Goal: Task Accomplishment & Management: Manage account settings

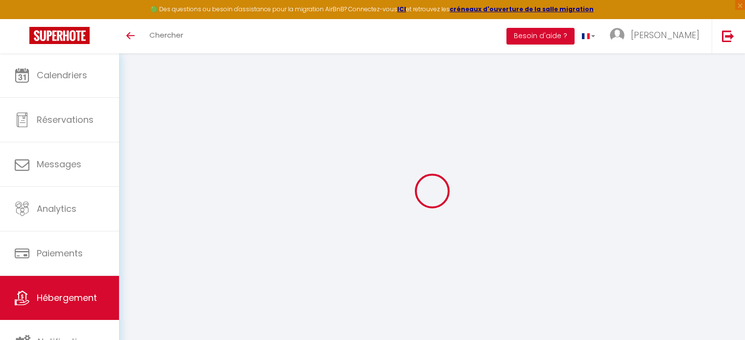
select select "3"
select select "2"
select select "1"
select select
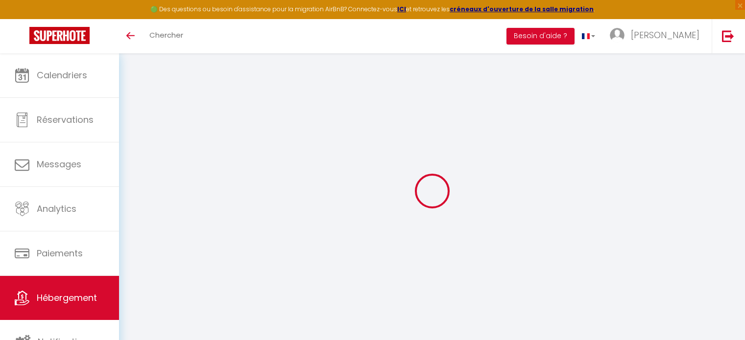
select select "28"
type input "Maison du jeu vintage et poker"
type input "[PERSON_NAME]"
type input "75020"
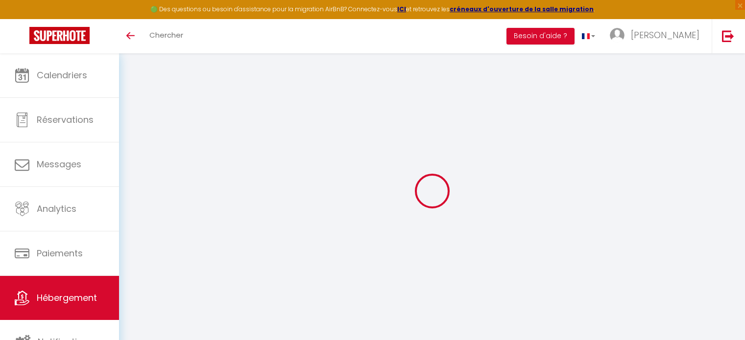
type input "[GEOGRAPHIC_DATA]"
select select "houses"
select select "8"
select select "3"
type input "80"
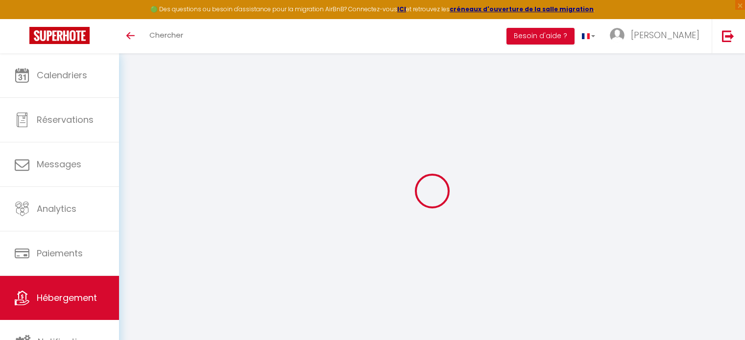
type input "65"
type input "300"
select select
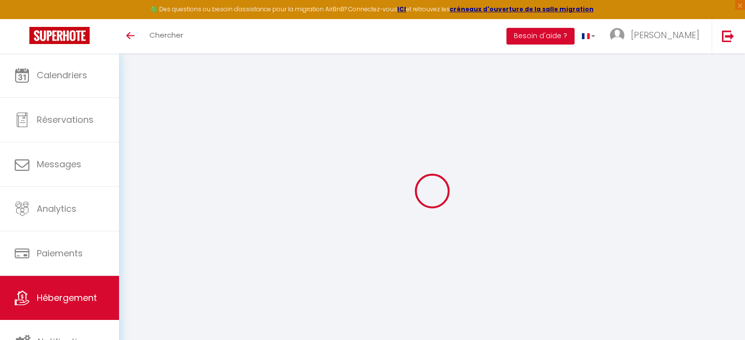
select select
type input "[STREET_ADDRESS]"
type input "59820"
type input "Gravelines"
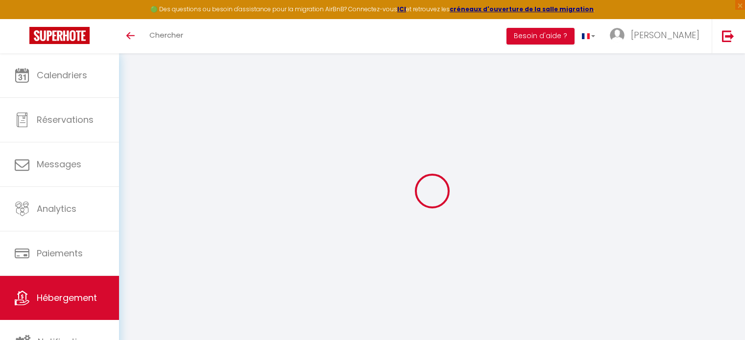
type input "[EMAIL_ADDRESS][DOMAIN_NAME]"
select select "15770"
checkbox input "false"
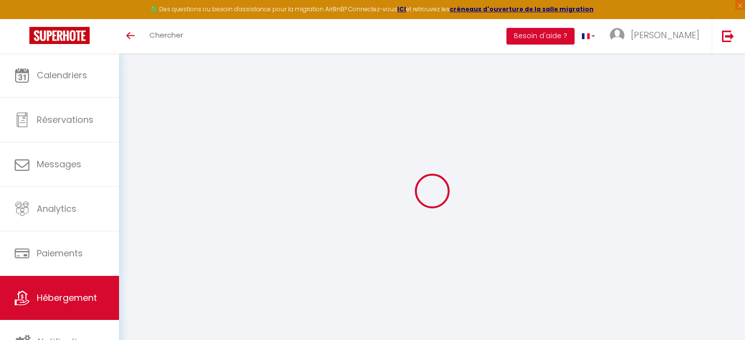
checkbox input "false"
select select
type input "0"
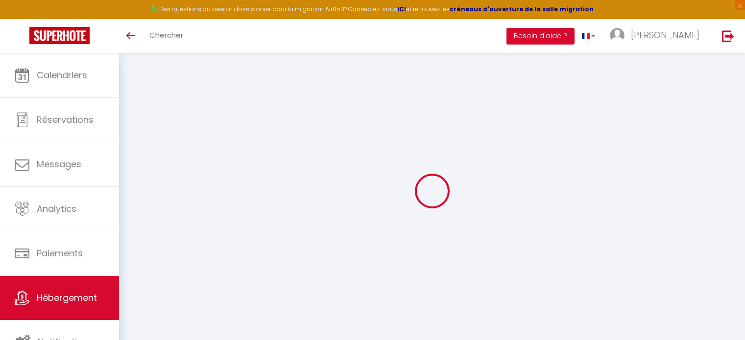
type input "0"
select select
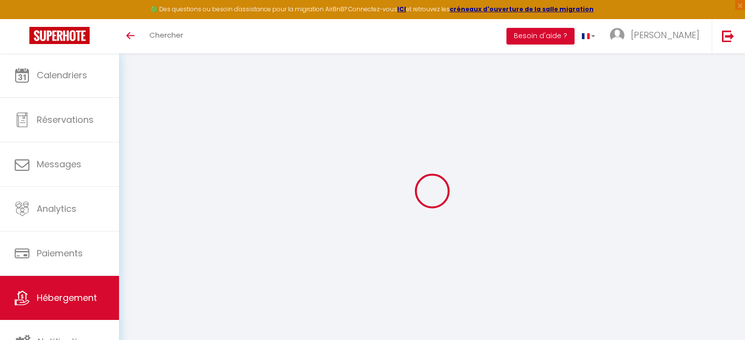
select select
checkbox input "false"
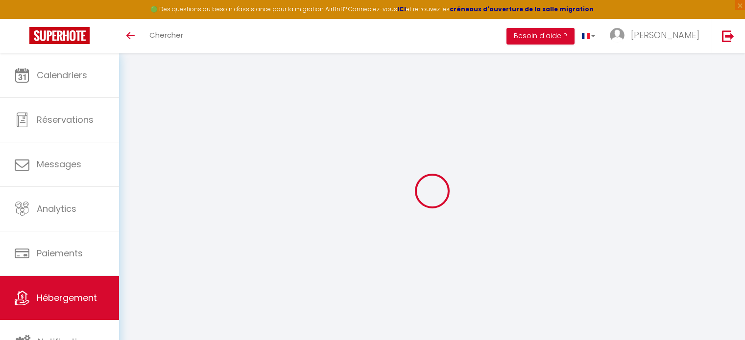
checkbox input "false"
select select "townhouse"
select select
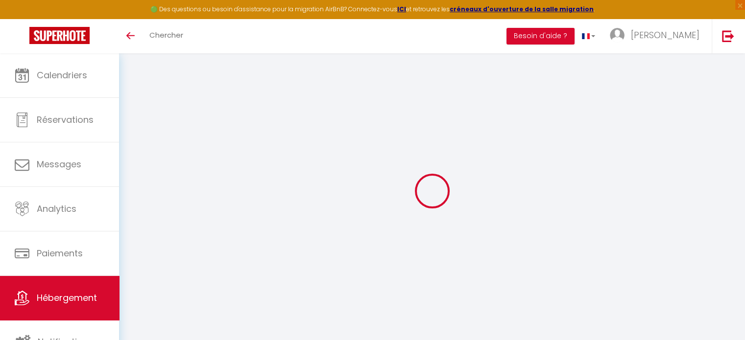
select select
checkbox input "false"
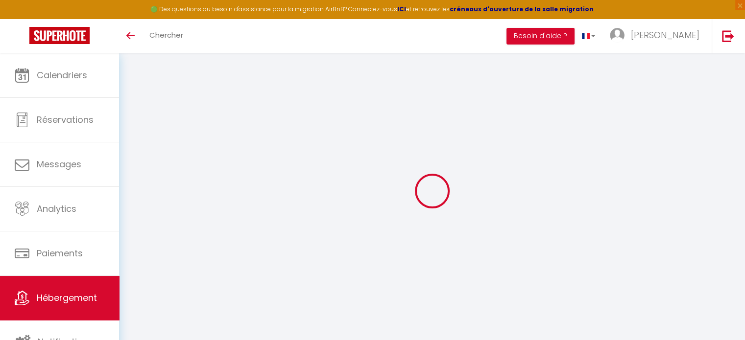
checkbox input "false"
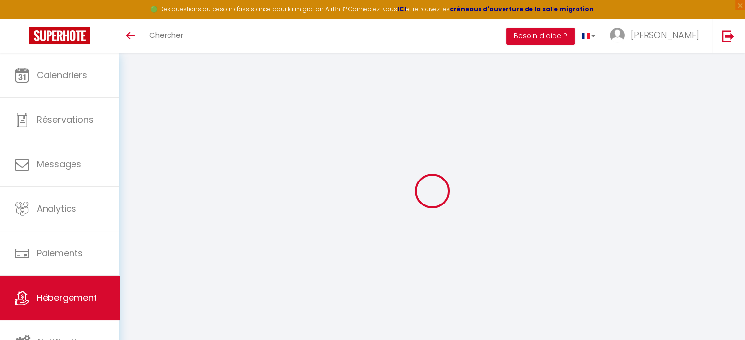
checkbox input "false"
select select "17:00"
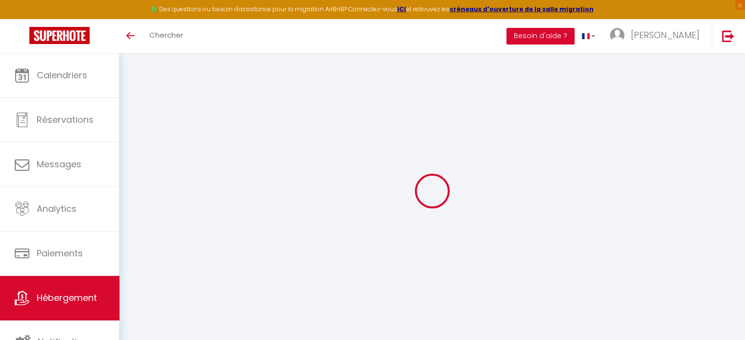
select select "23:45"
select select "12:00"
select select "15"
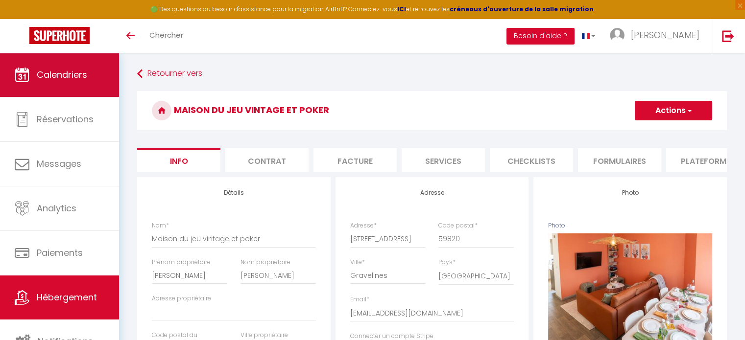
click at [84, 82] on link "Calendriers" at bounding box center [59, 75] width 119 height 44
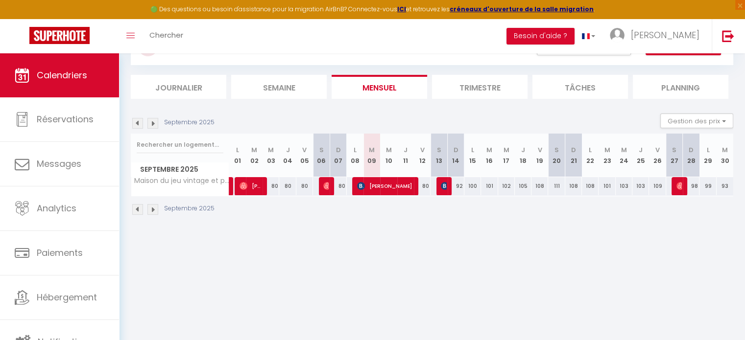
scroll to position [48, 0]
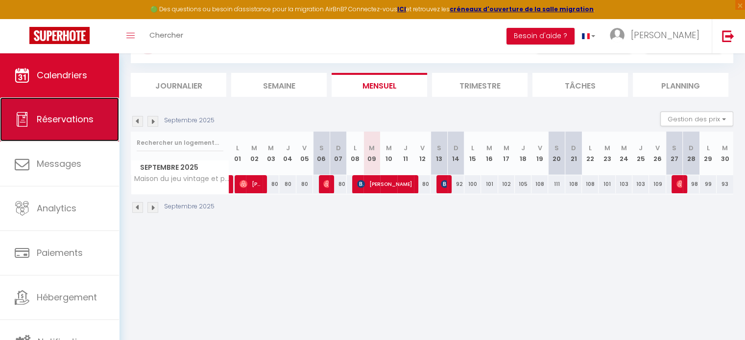
click at [55, 129] on link "Réservations" at bounding box center [59, 119] width 119 height 44
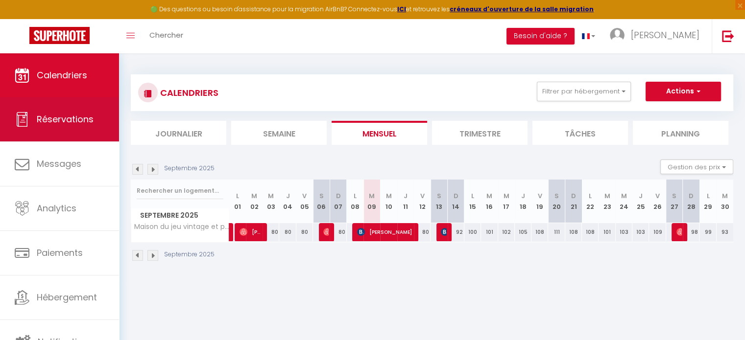
select select "not_cancelled"
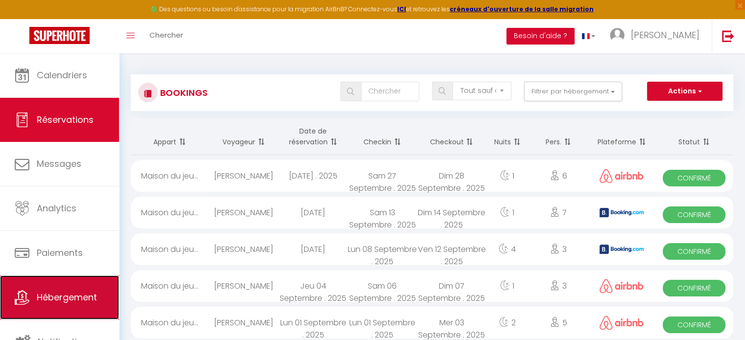
click at [84, 306] on link "Hébergement" at bounding box center [59, 298] width 119 height 44
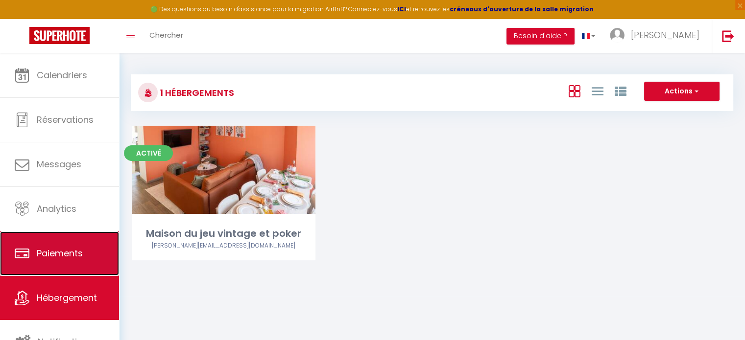
click at [63, 258] on span "Paiements" at bounding box center [60, 253] width 46 height 12
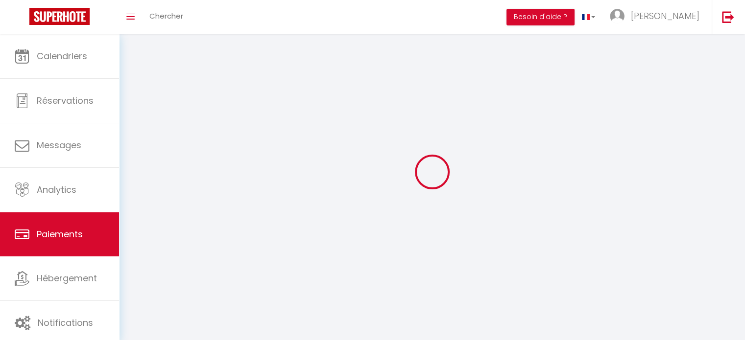
select select "2"
select select "0"
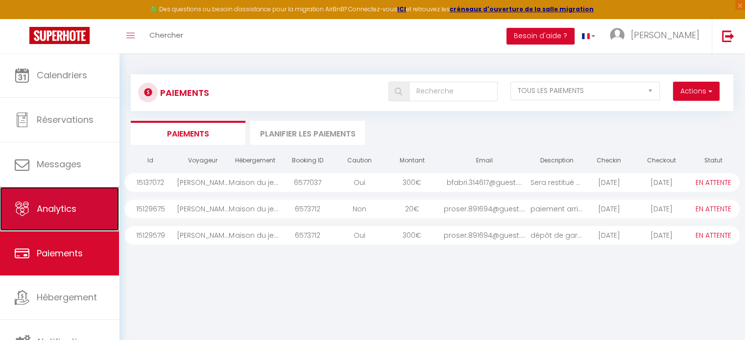
click at [90, 216] on link "Analytics" at bounding box center [59, 209] width 119 height 44
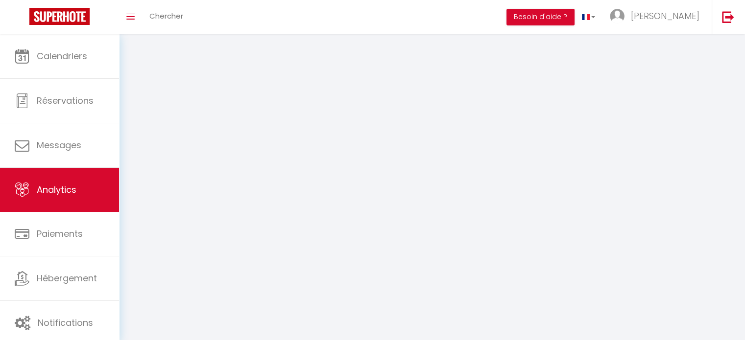
select select "2025"
select select "9"
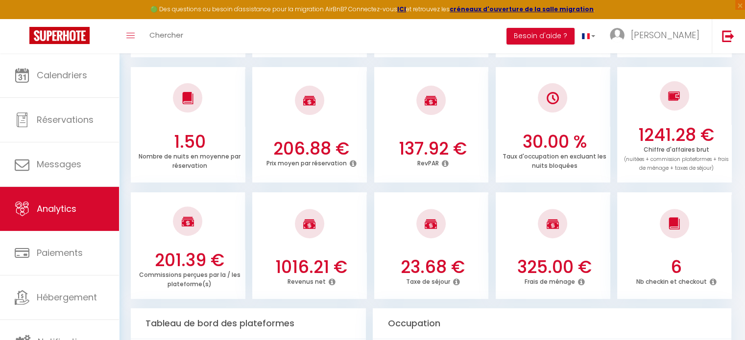
scroll to position [260, 0]
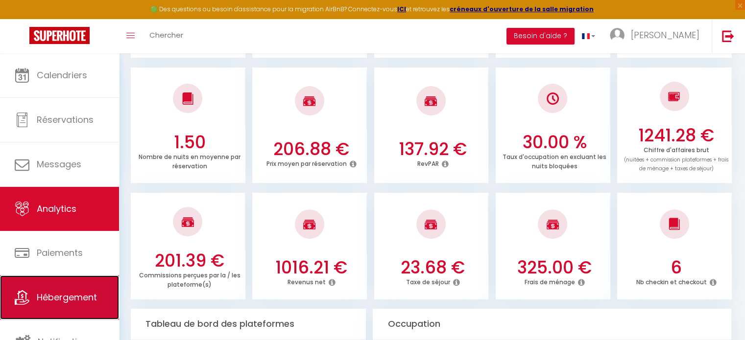
click at [93, 289] on link "Hébergement" at bounding box center [59, 298] width 119 height 44
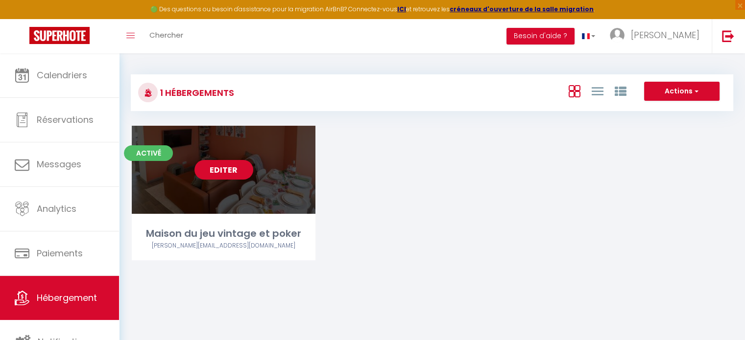
click at [231, 203] on div "Editer" at bounding box center [224, 170] width 184 height 88
click at [229, 171] on link "Editer" at bounding box center [223, 170] width 59 height 20
select select "3"
select select "2"
select select "1"
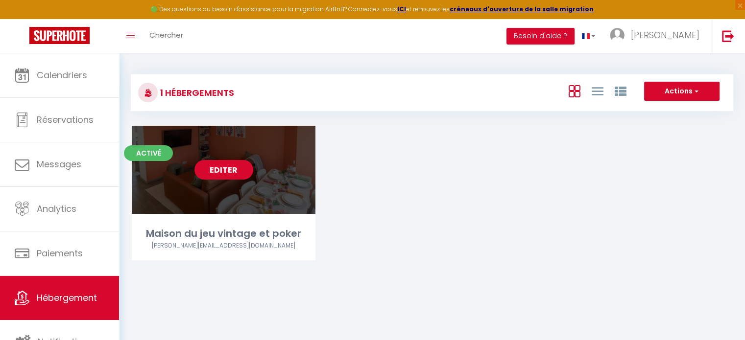
select select "1"
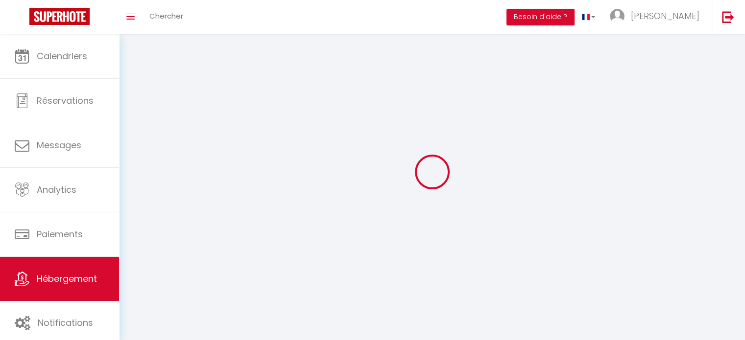
select select
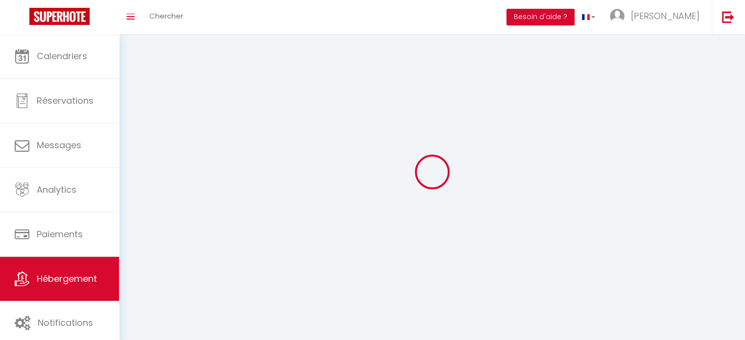
checkbox input "false"
select select
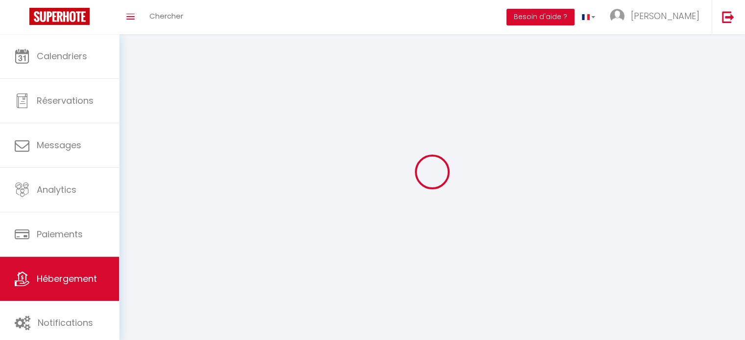
select select
select select "1"
select select
select select "28"
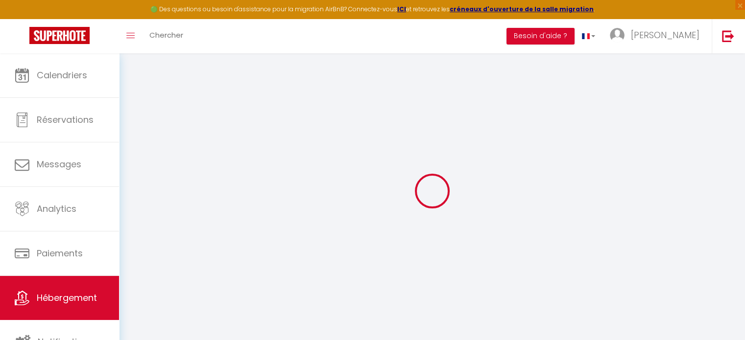
select select
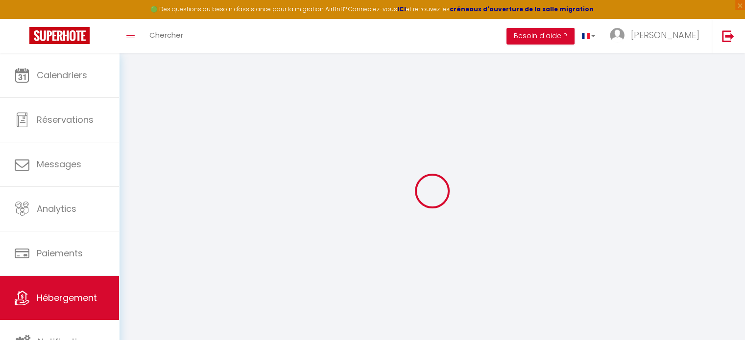
select select
checkbox input "false"
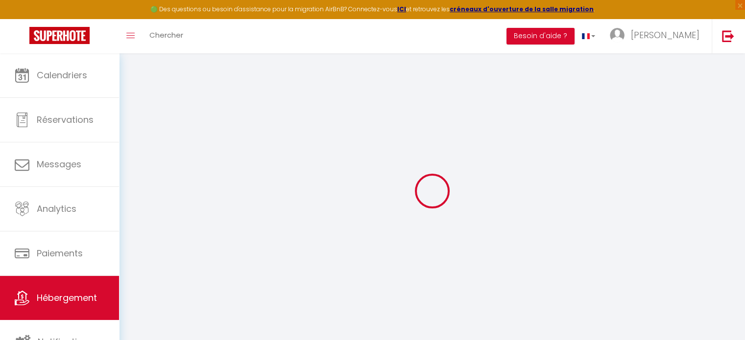
select select
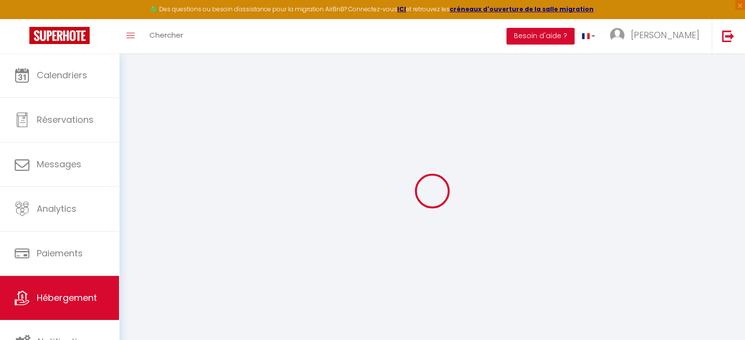
select select
checkbox input "false"
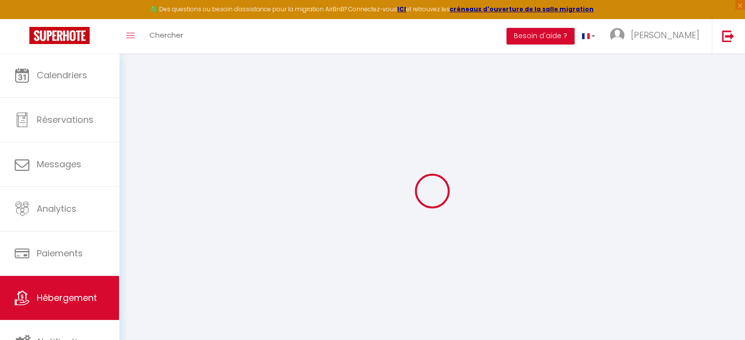
checkbox input "false"
select select
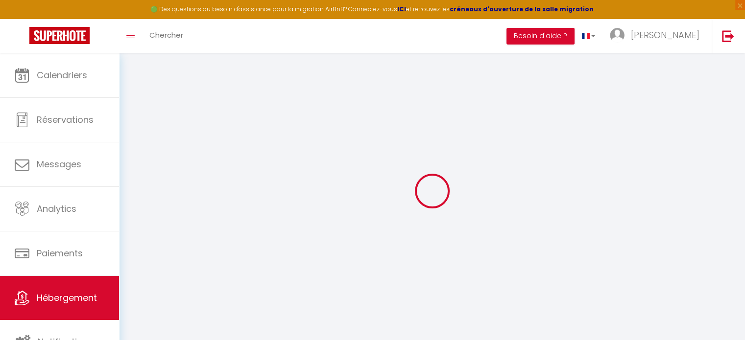
select select
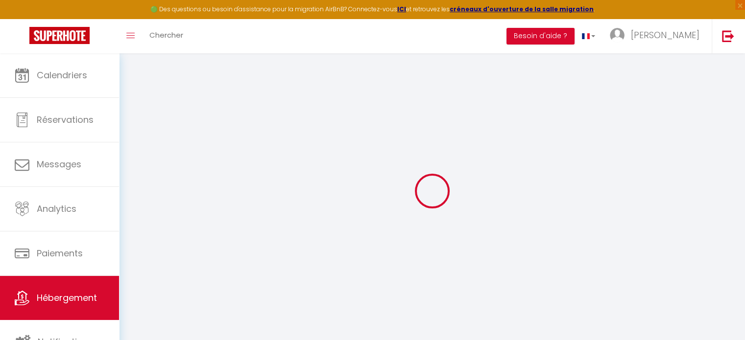
checkbox input "false"
select select
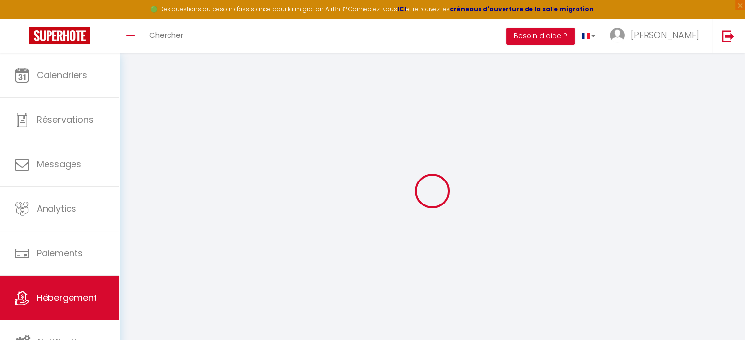
select select
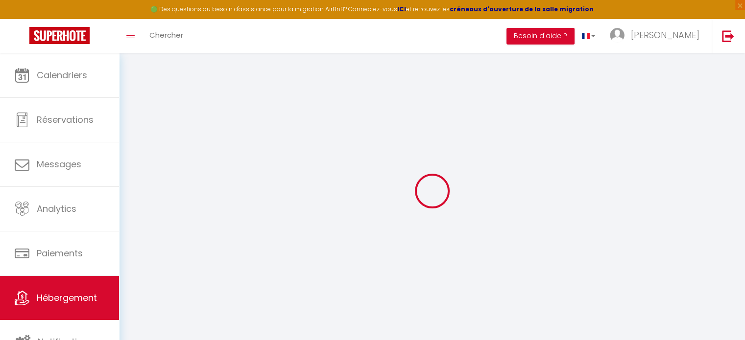
select select
checkbox input "false"
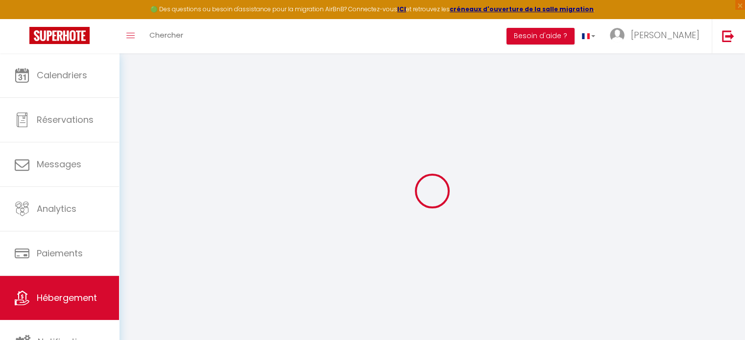
checkbox input "false"
select select
type input "Maison du jeu vintage et poker"
type input "[PERSON_NAME]"
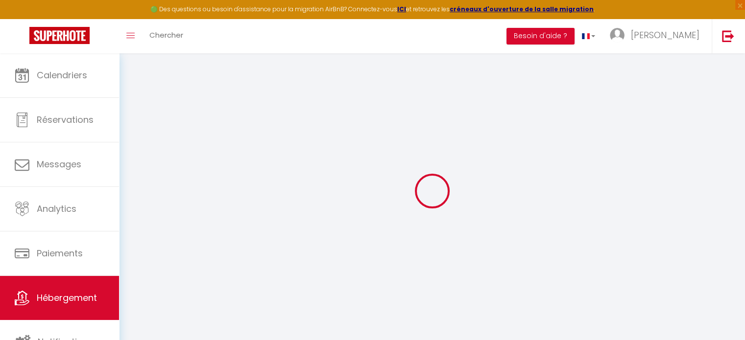
type input "[PERSON_NAME]"
type input "75020"
type input "[GEOGRAPHIC_DATA]"
select select "houses"
select select "8"
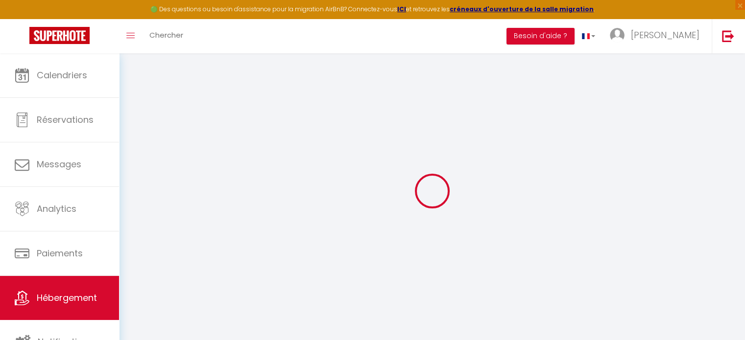
select select "3"
type input "80"
type input "65"
type input "300"
select select
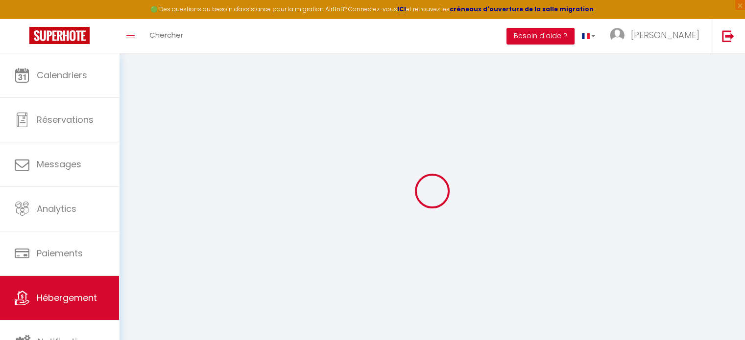
select select
type input "[STREET_ADDRESS]"
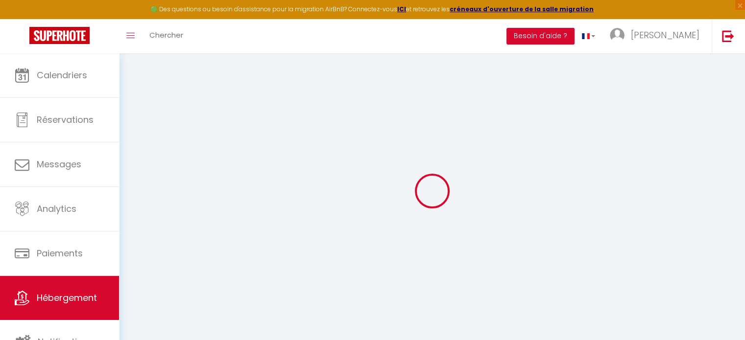
type input "59820"
type input "Gravelines"
type input "[EMAIL_ADDRESS][DOMAIN_NAME]"
select select "15770"
checkbox input "false"
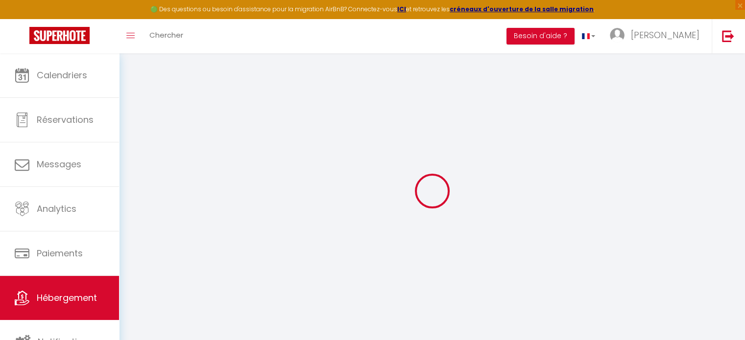
checkbox input "false"
select select
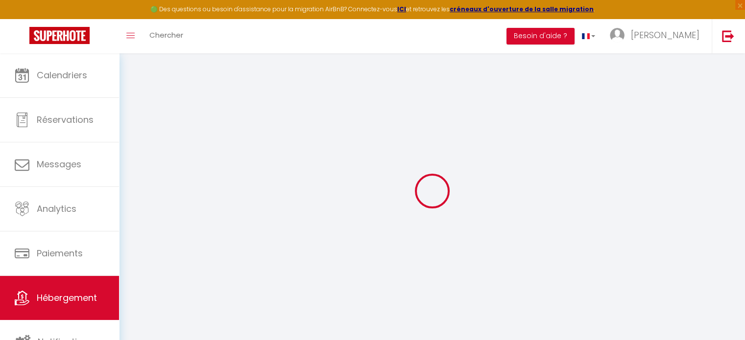
type input "0"
select select
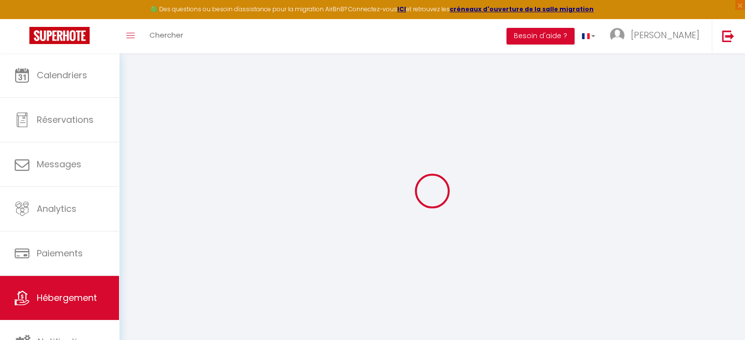
select select
checkbox input "false"
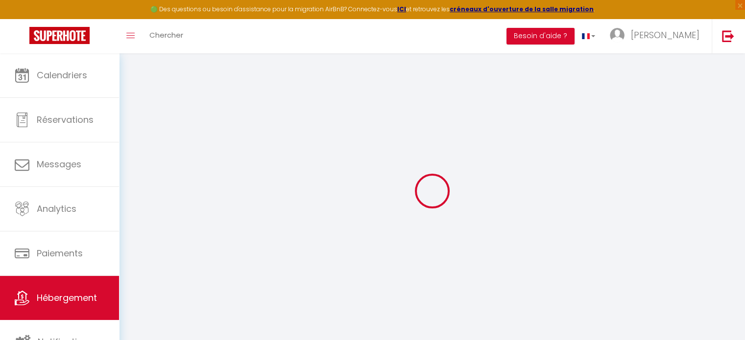
checkbox input "false"
select select
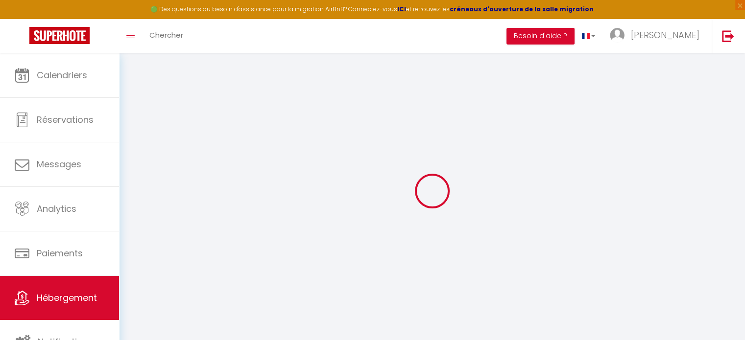
select select
checkbox input "false"
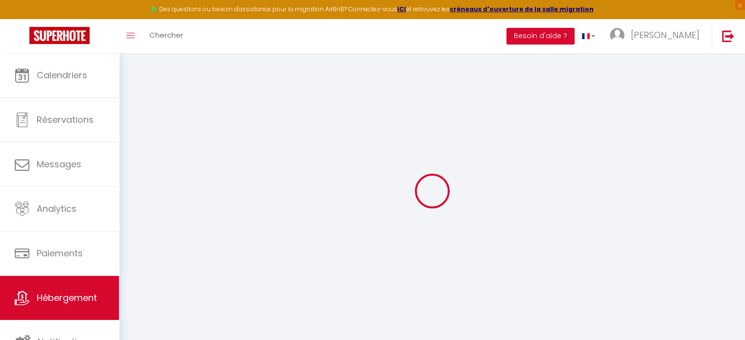
checkbox input "false"
select select
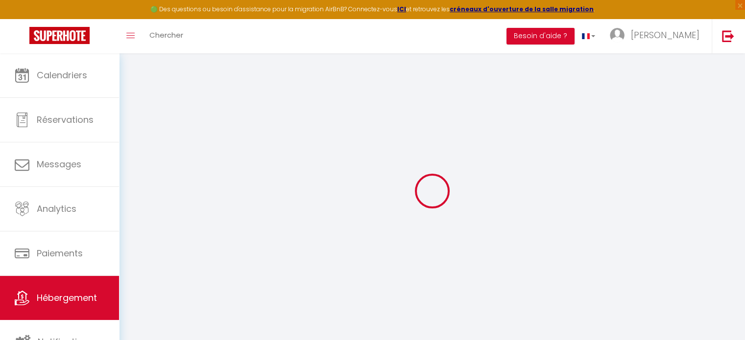
select select
checkbox input "false"
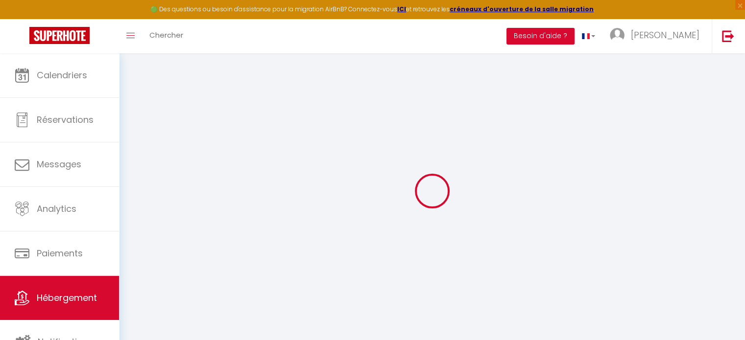
checkbox input "false"
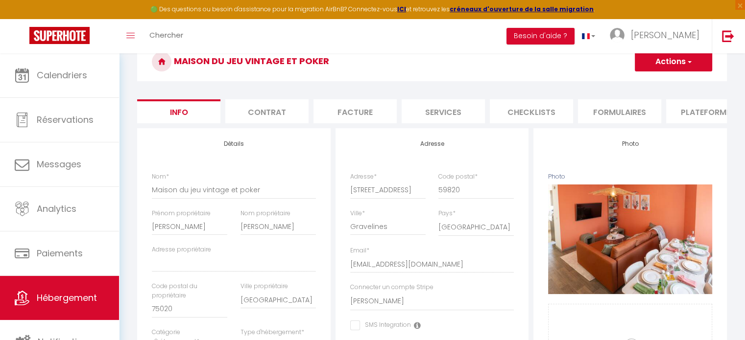
scroll to position [60, 0]
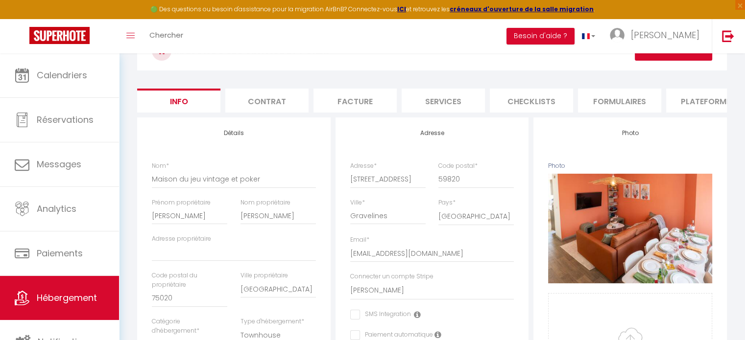
click at [449, 104] on li "Services" at bounding box center [443, 101] width 83 height 24
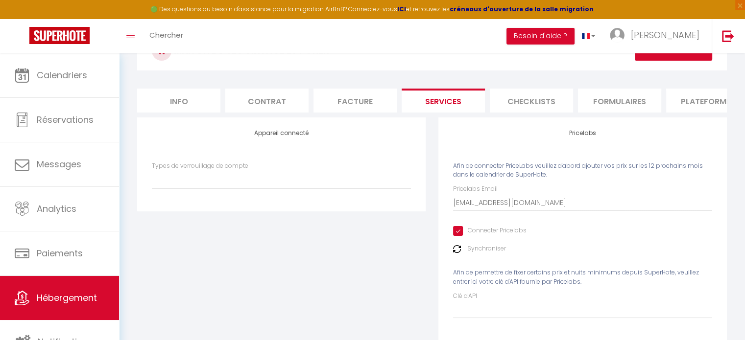
click at [282, 103] on li "Contrat" at bounding box center [266, 101] width 83 height 24
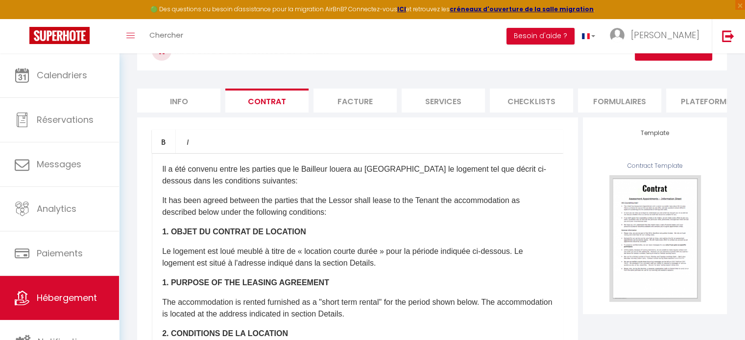
click at [191, 103] on li "Info" at bounding box center [178, 101] width 83 height 24
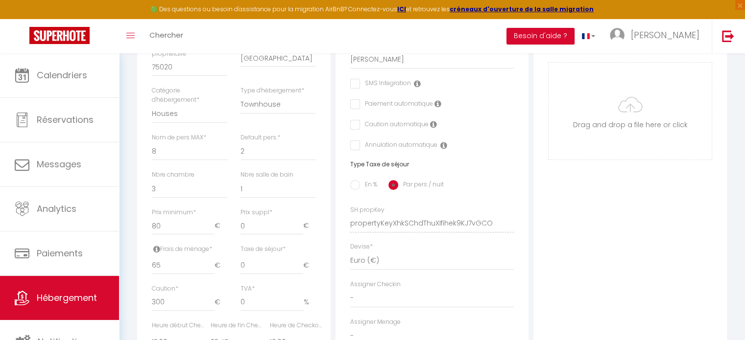
scroll to position [247, 0]
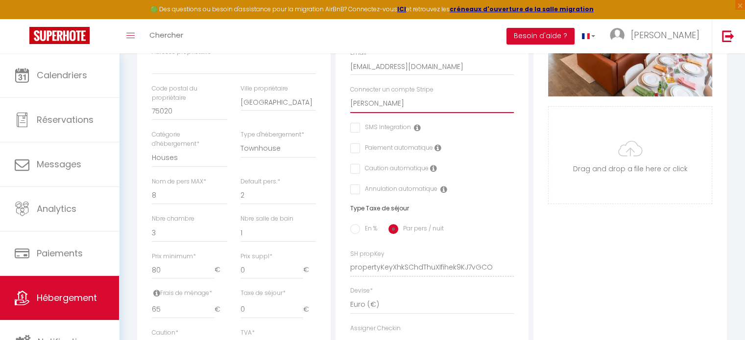
click at [397, 113] on select "[PERSON_NAME]" at bounding box center [432, 104] width 164 height 19
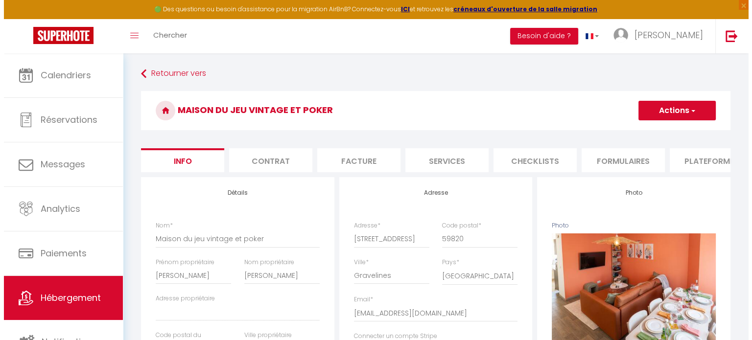
scroll to position [0, 189]
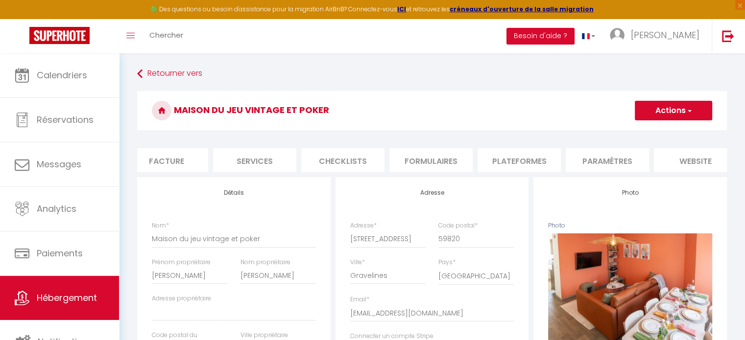
click at [436, 169] on li "Formulaires" at bounding box center [430, 160] width 83 height 24
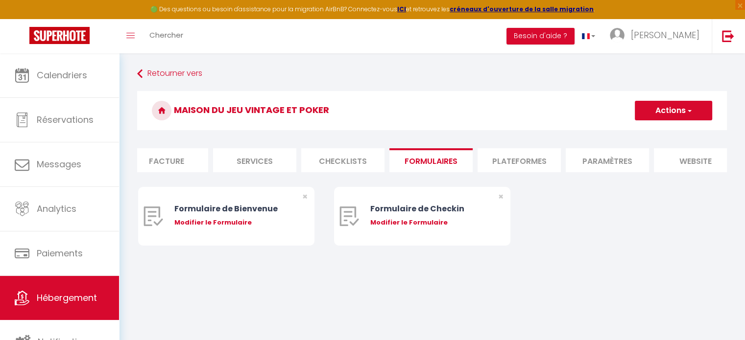
click at [498, 168] on li "Plateformes" at bounding box center [519, 160] width 83 height 24
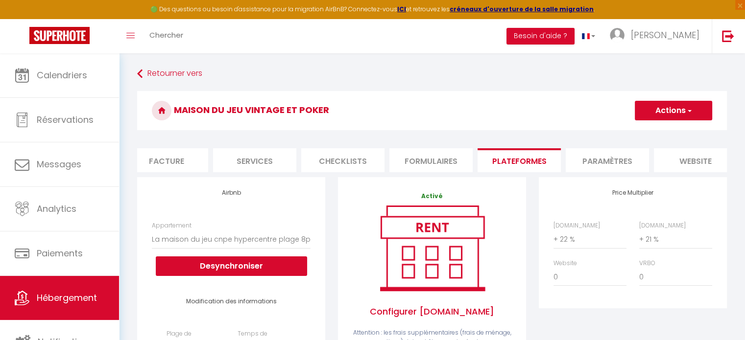
click at [441, 167] on li "Formulaires" at bounding box center [430, 160] width 83 height 24
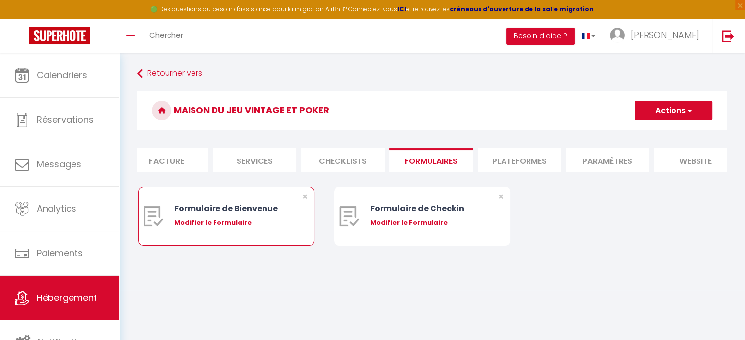
click at [231, 228] on div "Modifier le Formulaire" at bounding box center [233, 223] width 119 height 10
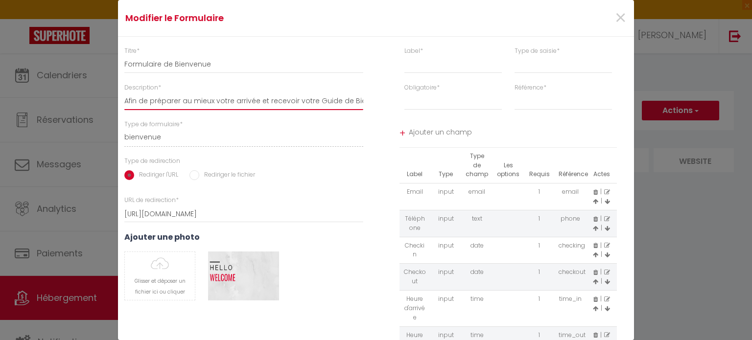
click at [290, 98] on input "Afin de préparer au mieux votre arrivée et recevoir votre Guide de Bienvenue, j…" at bounding box center [243, 102] width 239 height 18
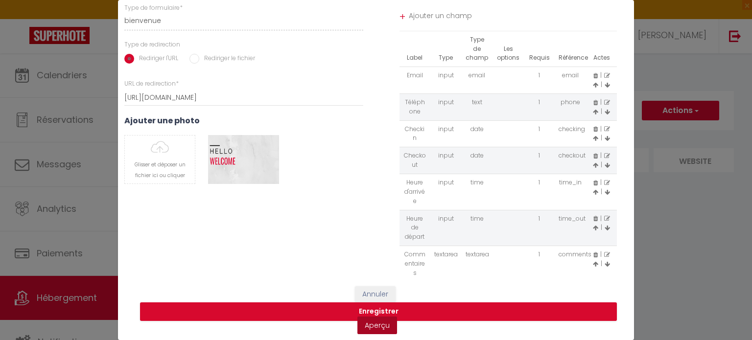
click at [371, 318] on link "Aperçu" at bounding box center [378, 326] width 40 height 18
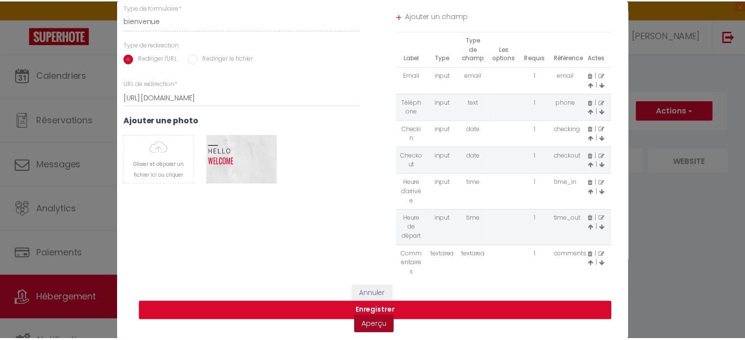
scroll to position [0, 0]
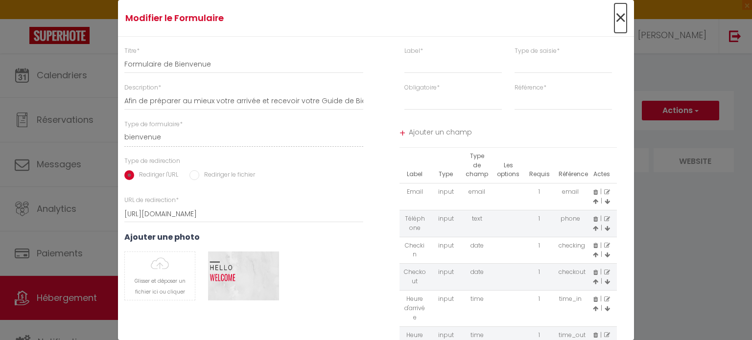
click at [618, 15] on span "×" at bounding box center [621, 17] width 12 height 29
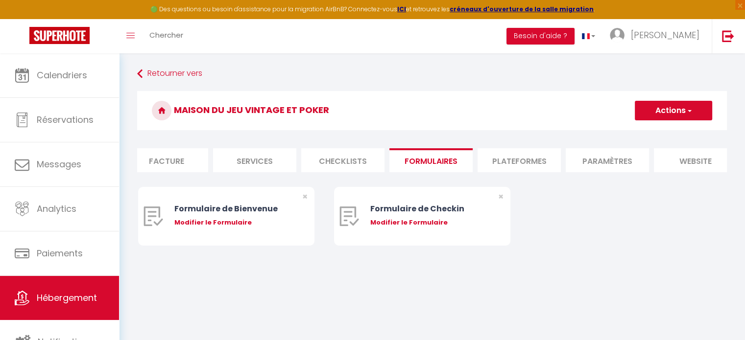
click at [515, 161] on li "Plateformes" at bounding box center [519, 160] width 83 height 24
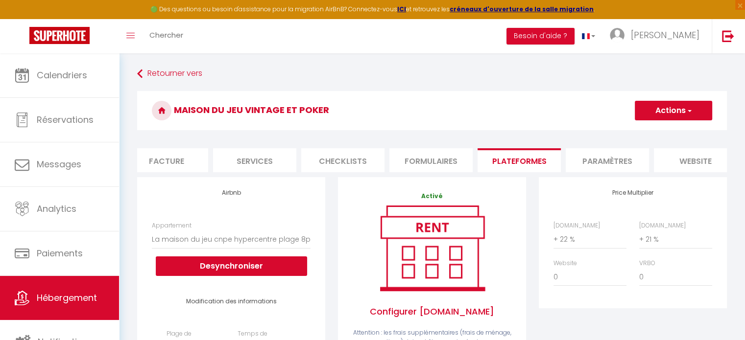
click at [594, 164] on li "Paramètres" at bounding box center [607, 160] width 83 height 24
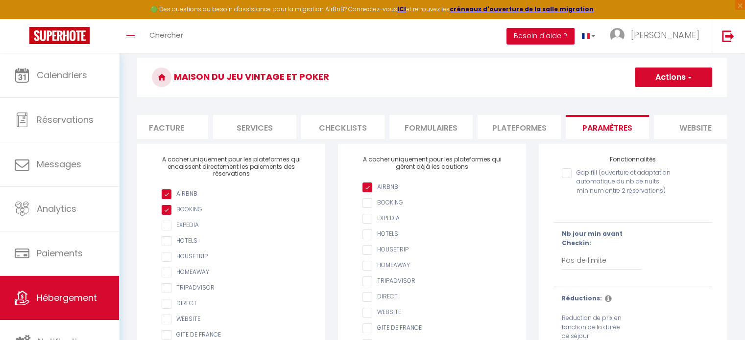
scroll to position [110, 0]
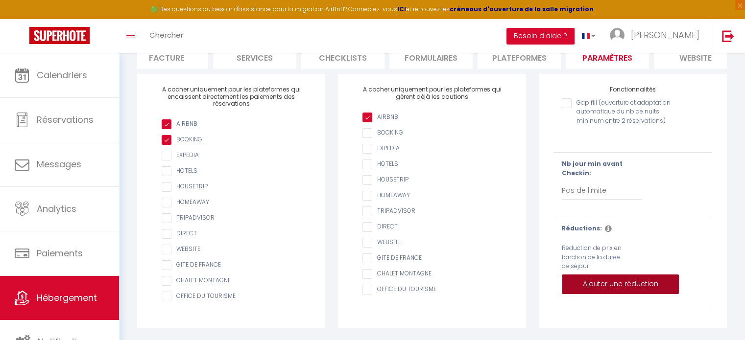
click at [608, 278] on button "Ajouter une réduction" at bounding box center [620, 285] width 117 height 20
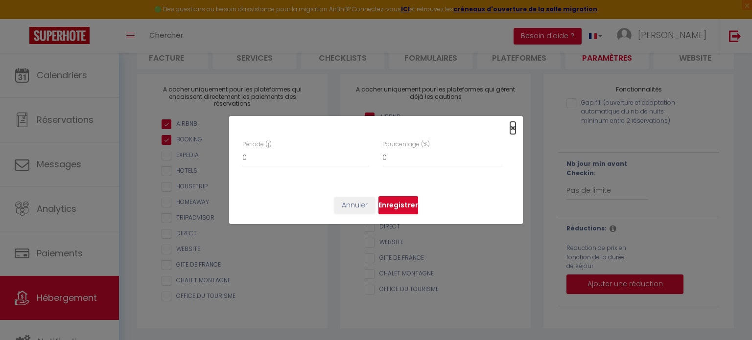
click at [512, 125] on span "×" at bounding box center [512, 128] width 5 height 12
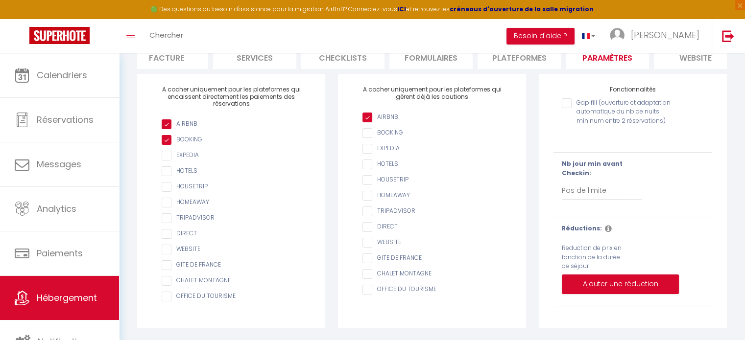
scroll to position [31, 0]
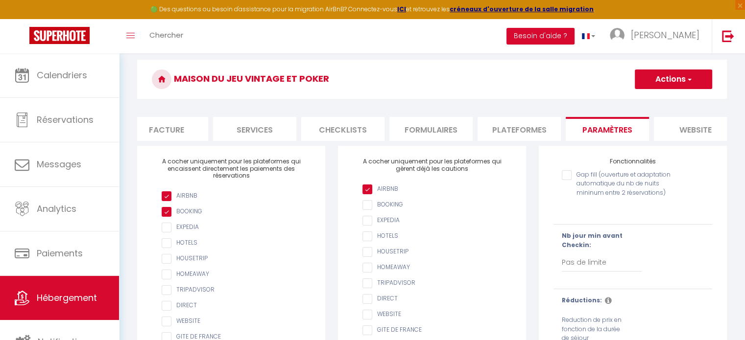
click at [690, 132] on li "website" at bounding box center [695, 129] width 83 height 24
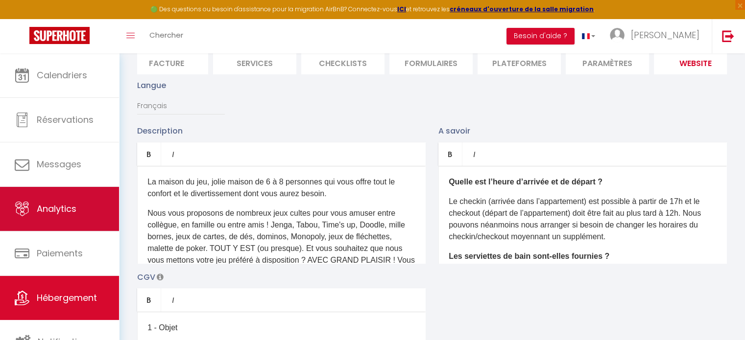
scroll to position [2, 0]
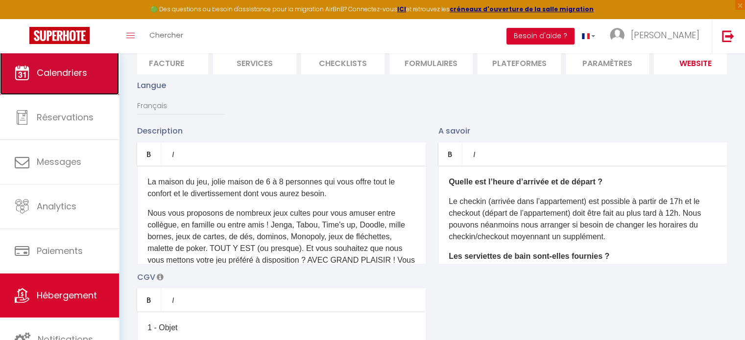
click at [68, 79] on link "Calendriers" at bounding box center [59, 73] width 119 height 44
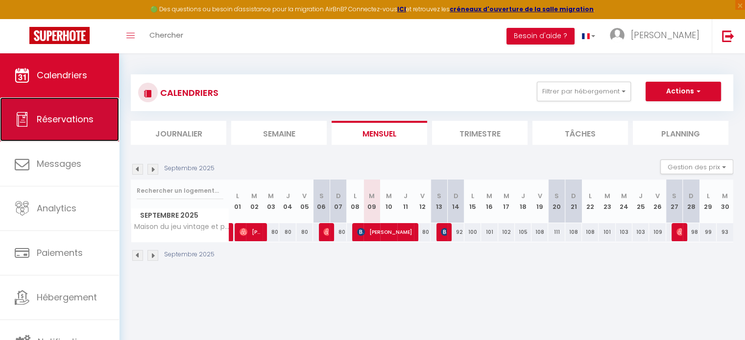
click at [43, 116] on span "Réservations" at bounding box center [65, 119] width 57 height 12
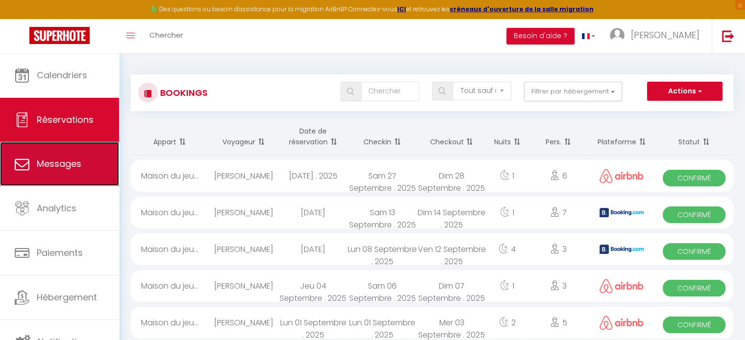
click at [78, 160] on span "Messages" at bounding box center [59, 164] width 45 height 12
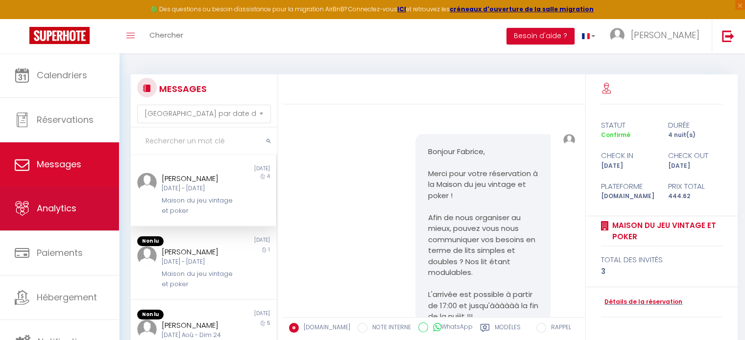
scroll to position [1403, 0]
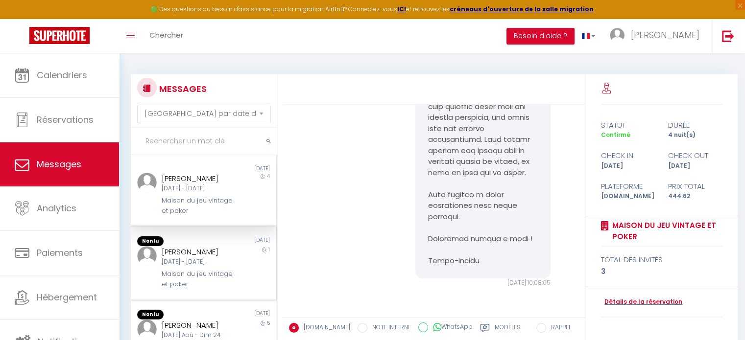
click at [202, 289] on div "Maison du jeu vintage et poker" at bounding box center [198, 279] width 72 height 20
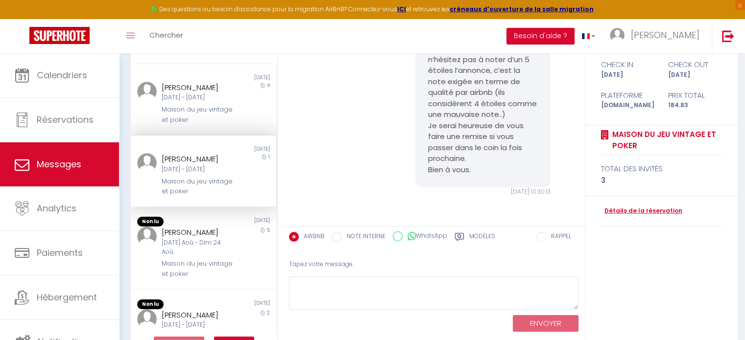
scroll to position [3696, 0]
click at [202, 279] on div "Maison du jeu vintage et poker" at bounding box center [198, 269] width 72 height 20
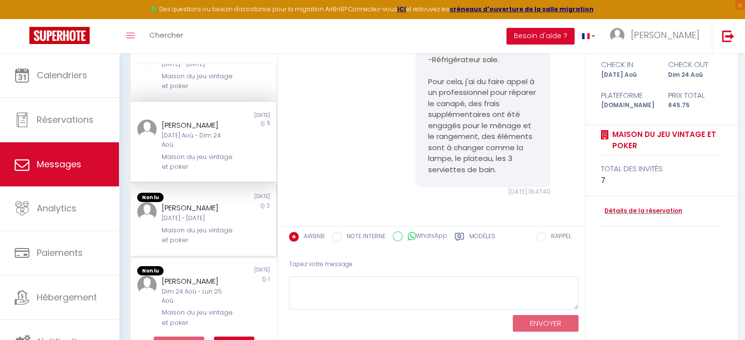
scroll to position [106, 0]
click at [198, 245] on div "Maison du jeu vintage et poker" at bounding box center [198, 235] width 72 height 20
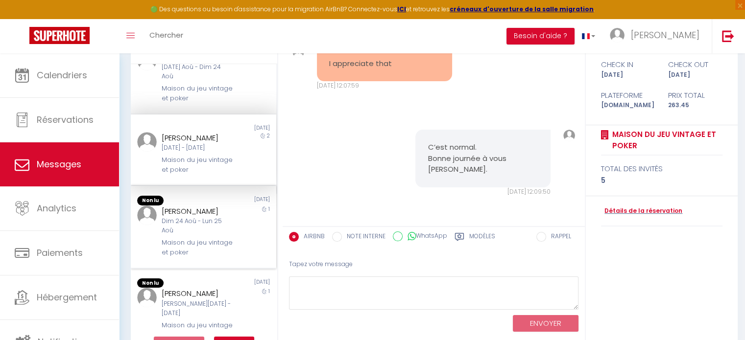
scroll to position [174, 0]
click at [191, 235] on div "Dim 24 Aoû - Lun 25 Aoû" at bounding box center [198, 225] width 72 height 19
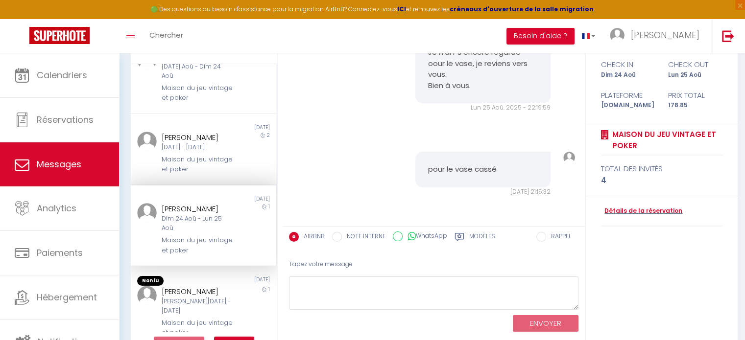
scroll to position [239, 0]
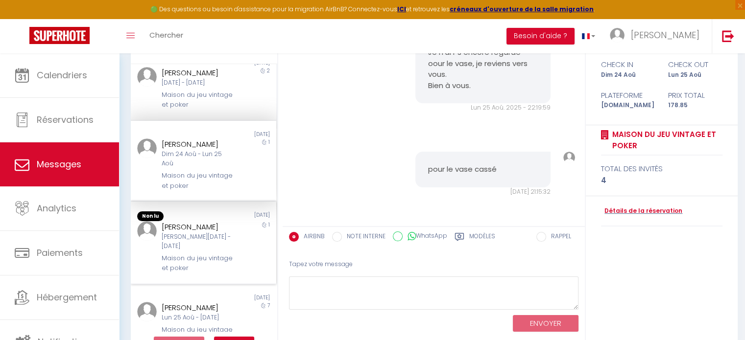
click at [198, 274] on div "Maison du jeu vintage et poker" at bounding box center [198, 264] width 72 height 20
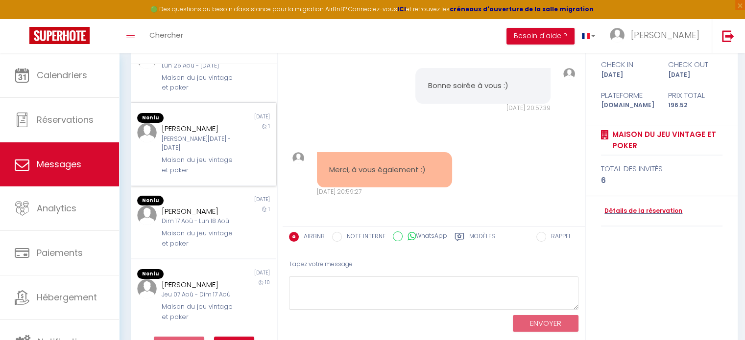
scroll to position [527, 0]
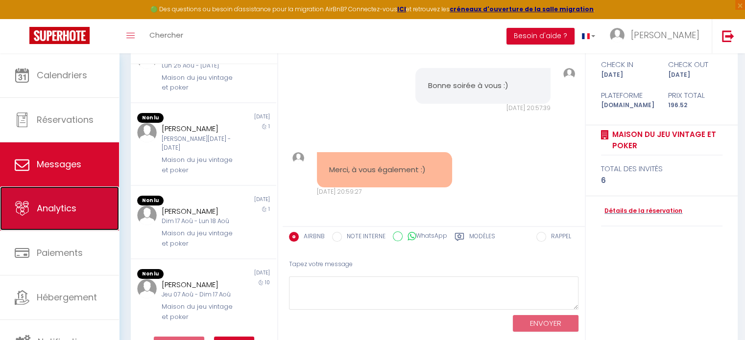
click at [61, 219] on link "Analytics" at bounding box center [59, 209] width 119 height 44
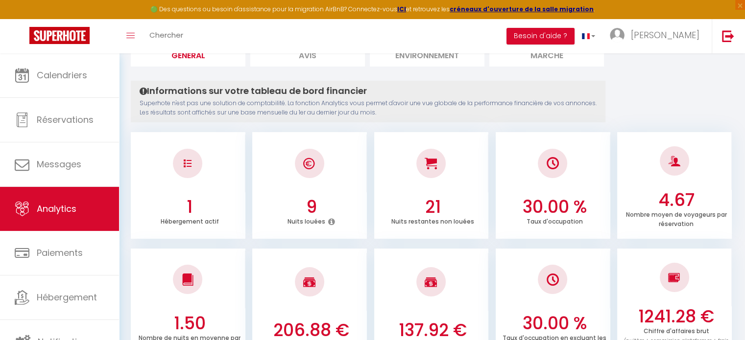
scroll to position [78, 0]
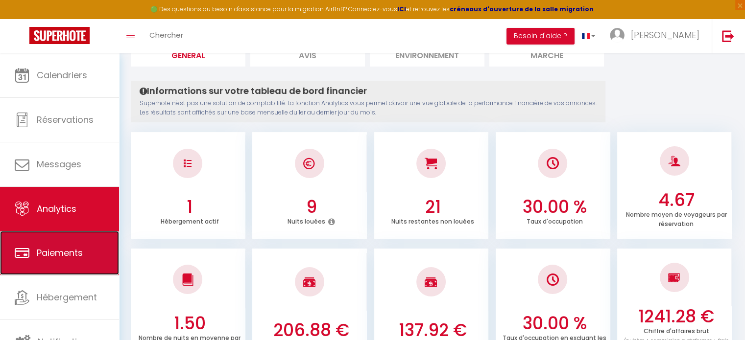
click at [76, 253] on span "Paiements" at bounding box center [60, 253] width 46 height 12
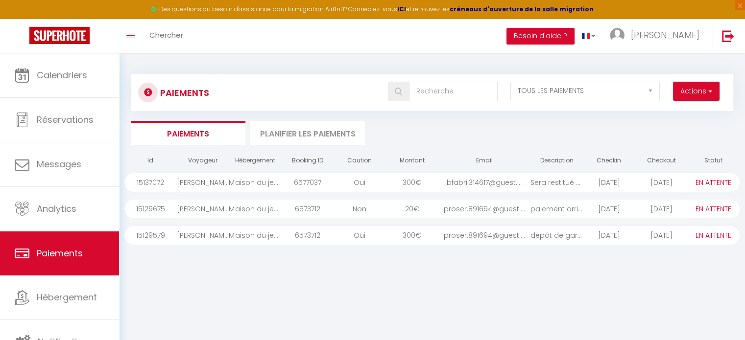
scroll to position [2, 0]
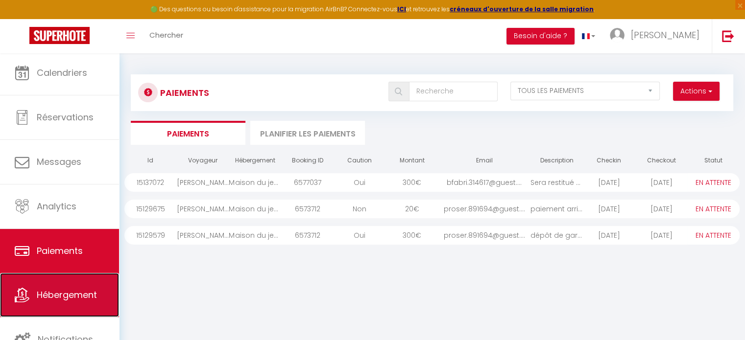
click at [68, 299] on span "Hébergement" at bounding box center [67, 295] width 60 height 12
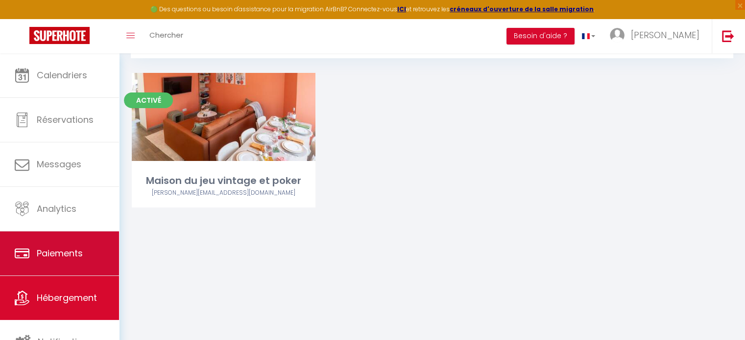
scroll to position [2, 0]
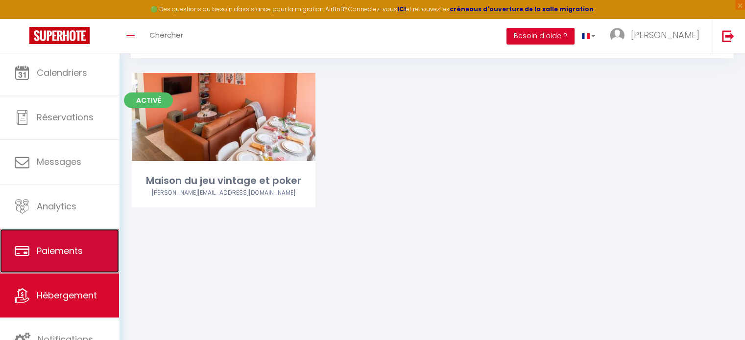
click at [59, 263] on link "Paiements" at bounding box center [59, 251] width 119 height 44
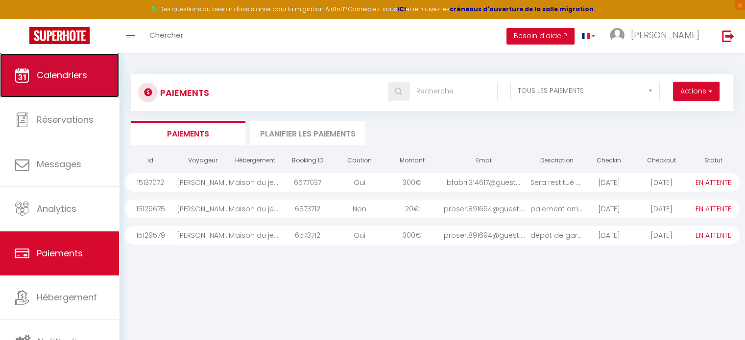
click at [61, 66] on link "Calendriers" at bounding box center [59, 75] width 119 height 44
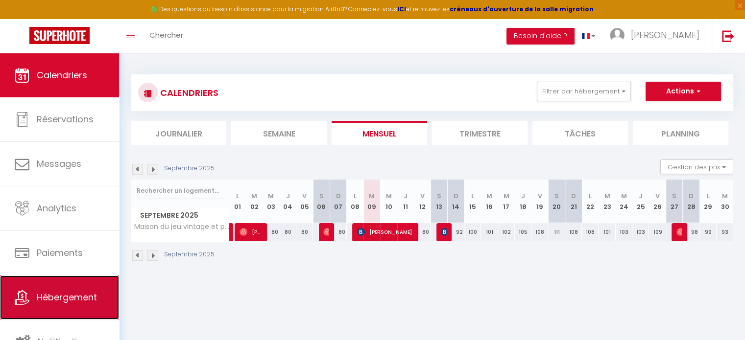
click at [64, 293] on span "Hébergement" at bounding box center [67, 297] width 60 height 12
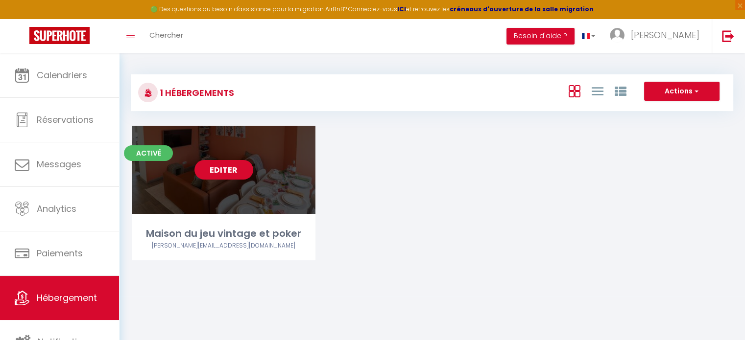
click at [224, 206] on div "Editer" at bounding box center [224, 170] width 184 height 88
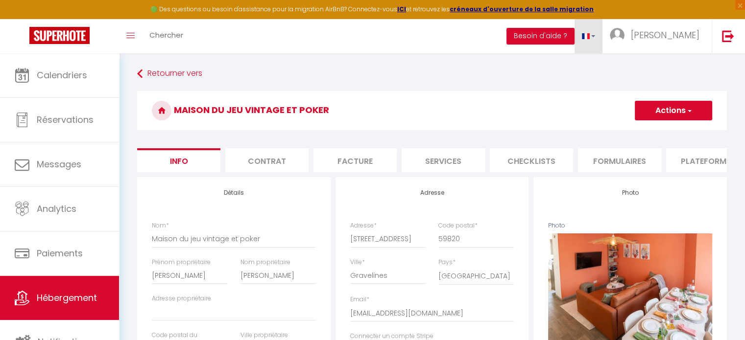
click at [603, 42] on link at bounding box center [589, 36] width 28 height 34
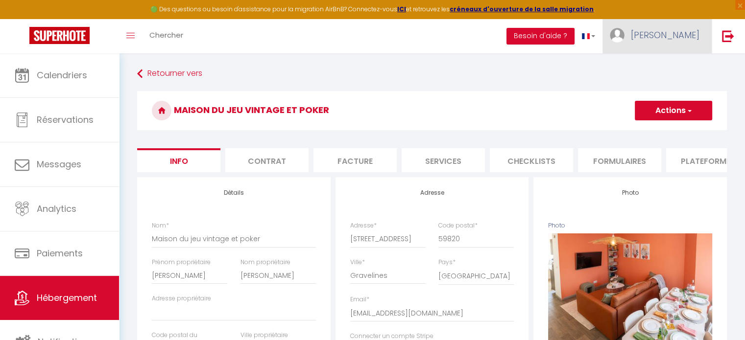
click at [664, 42] on link "[PERSON_NAME]" at bounding box center [656, 36] width 109 height 34
click at [664, 70] on link "Paramètres" at bounding box center [672, 68] width 72 height 17
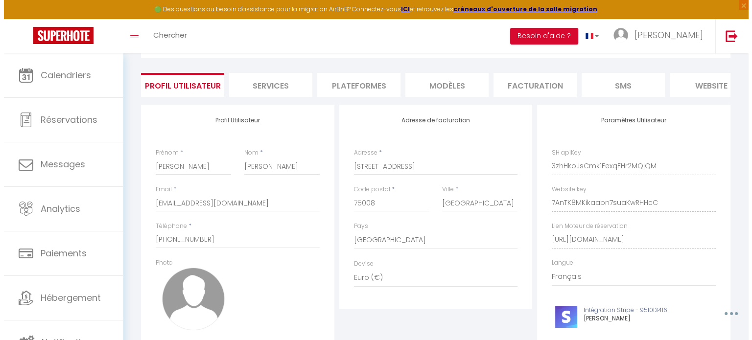
scroll to position [139, 0]
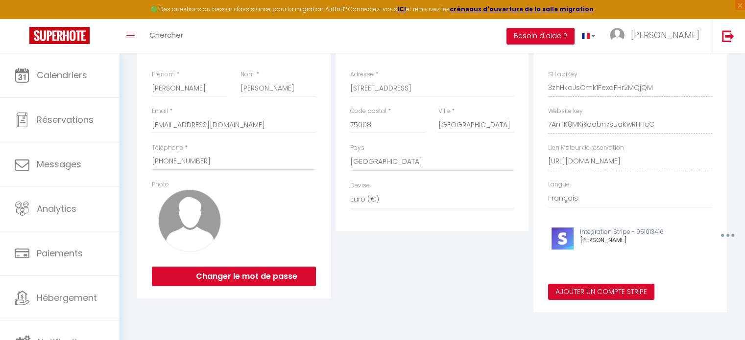
click at [726, 239] on button "button" at bounding box center [726, 236] width 30 height 16
click at [704, 256] on button "Supprimer" at bounding box center [702, 257] width 72 height 17
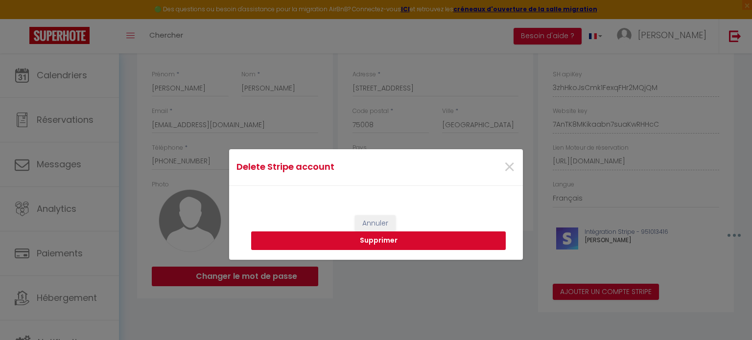
click at [427, 242] on button "Supprimer" at bounding box center [378, 241] width 255 height 19
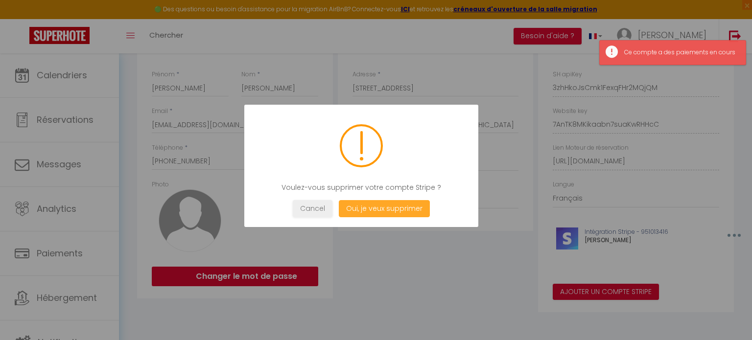
click at [382, 214] on button "Oui, je veux supprimer" at bounding box center [384, 208] width 91 height 17
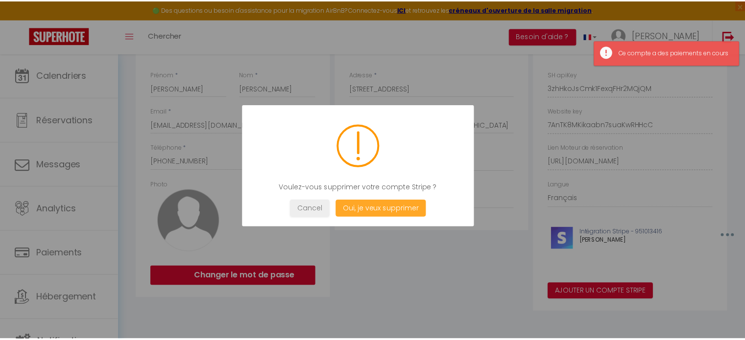
scroll to position [126, 0]
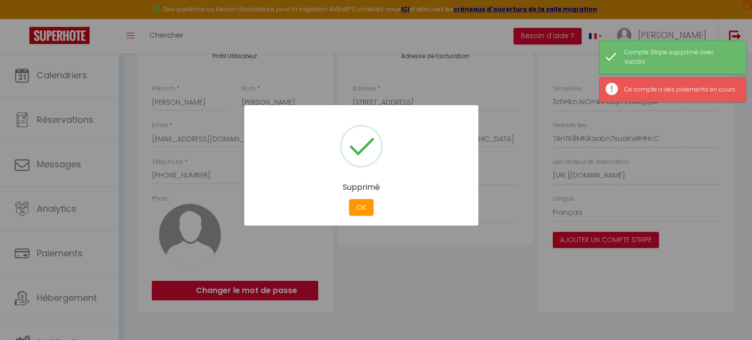
click at [347, 204] on div "OK" at bounding box center [361, 207] width 29 height 17
click at [363, 207] on button "OK" at bounding box center [361, 207] width 24 height 17
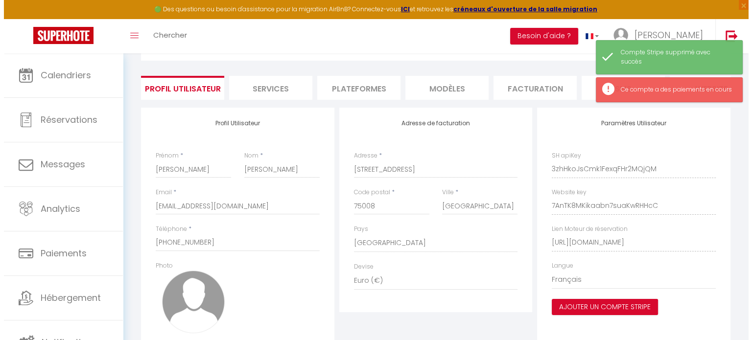
scroll to position [51, 0]
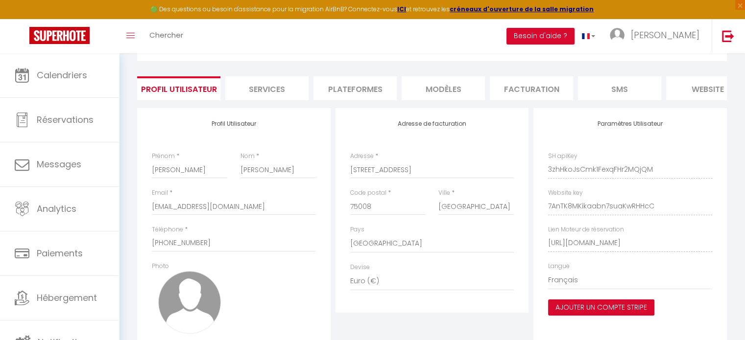
click at [589, 231] on div "Paramètres Utilisateur SH apiKey 3zhHkoJsCmk1FexqFHr2MQjQM Website key 7AnTK8MK…" at bounding box center [629, 244] width 193 height 272
click at [598, 313] on button "Ajouter un compte Stripe" at bounding box center [601, 308] width 106 height 17
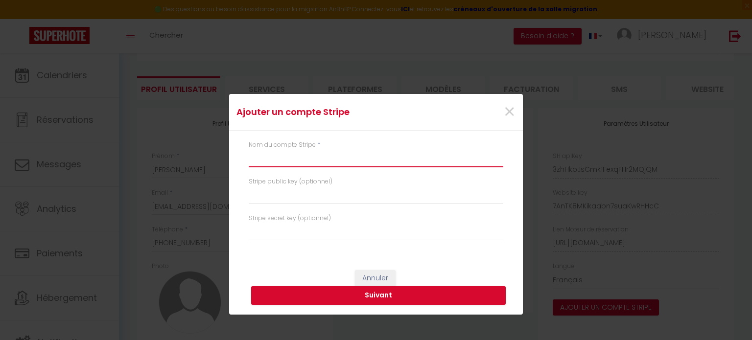
click at [351, 157] on input "text" at bounding box center [376, 159] width 255 height 18
paste input "[PERSON_NAME]"
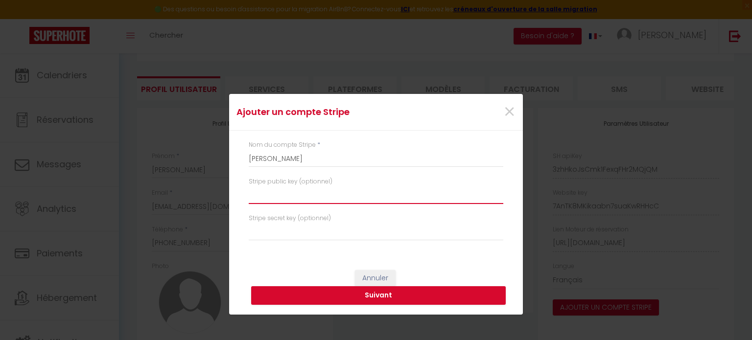
click at [302, 202] on input "text" at bounding box center [376, 196] width 255 height 18
paste input "pk_live_51RyGxwPXszdg1MSYyUqZoLYZrtaft5ggdORExKvOgIxmQwr8bZrmnUpQWYi9dcXD8pkKux…"
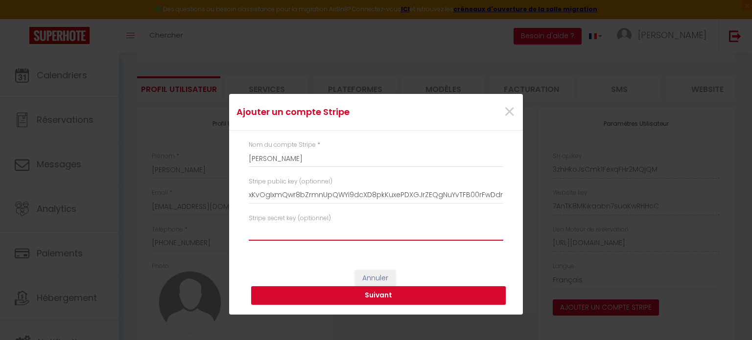
click at [359, 237] on input "text" at bounding box center [376, 232] width 255 height 18
click at [374, 295] on button "Suivant" at bounding box center [378, 296] width 255 height 19
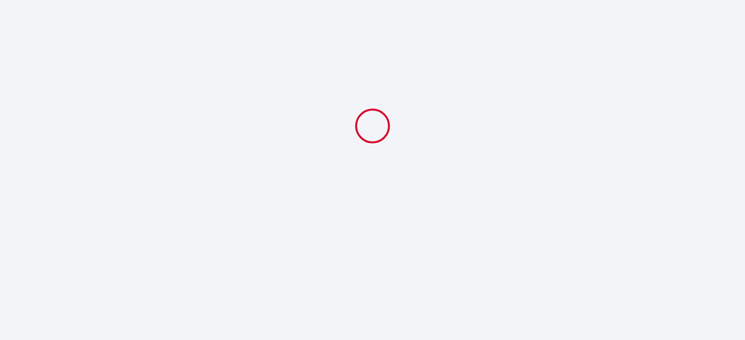
select select
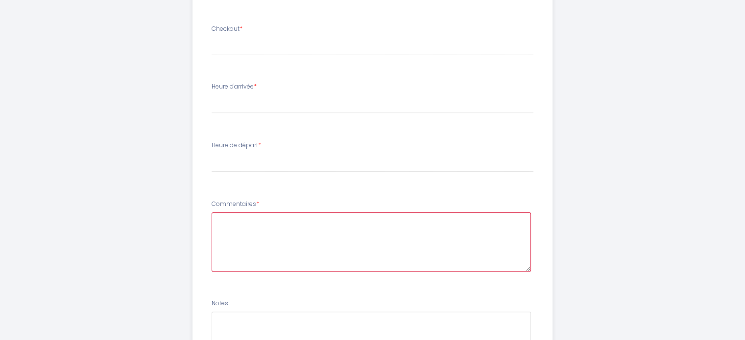
click at [322, 229] on textarea at bounding box center [371, 242] width 319 height 59
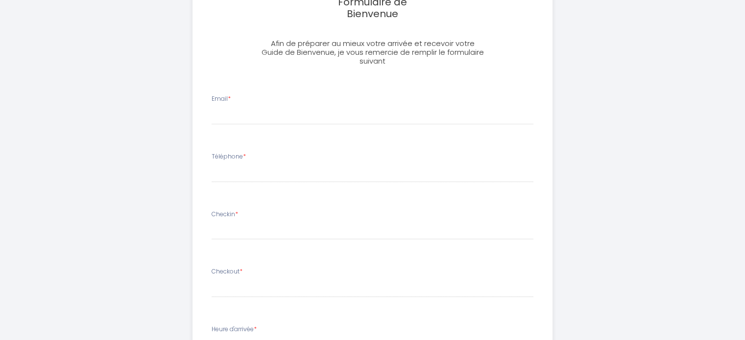
scroll to position [221, 0]
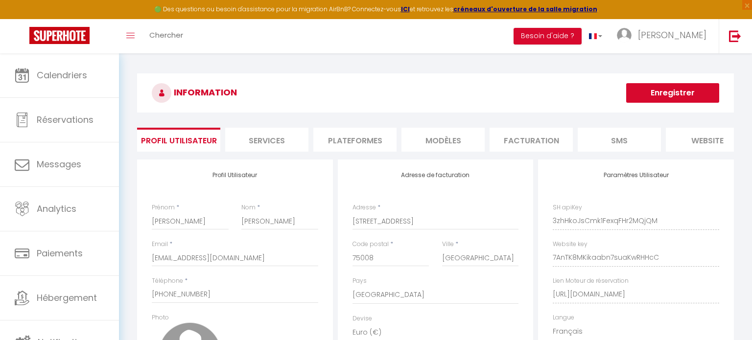
select select "28"
select select "fr"
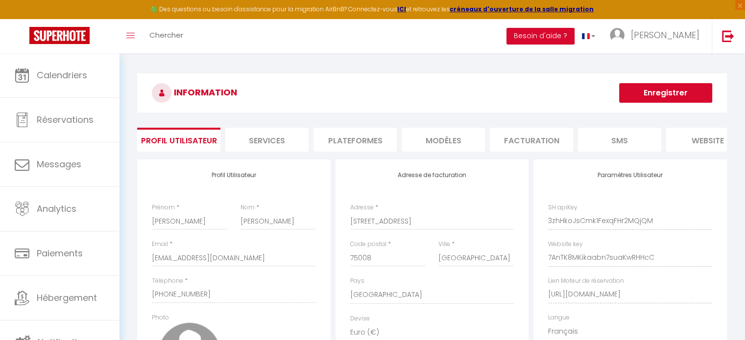
click at [389, 277] on div "Code postal * 75008" at bounding box center [388, 258] width 88 height 37
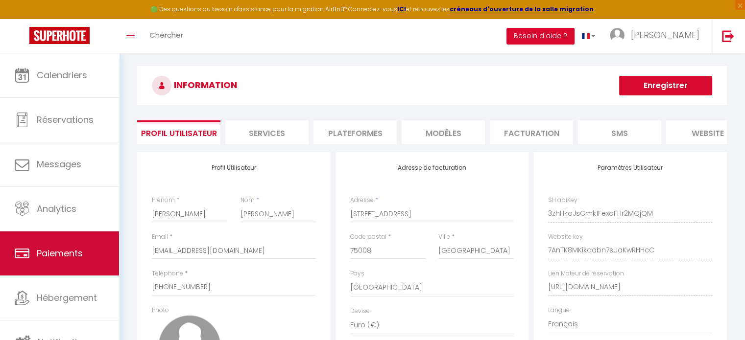
scroll to position [7, 0]
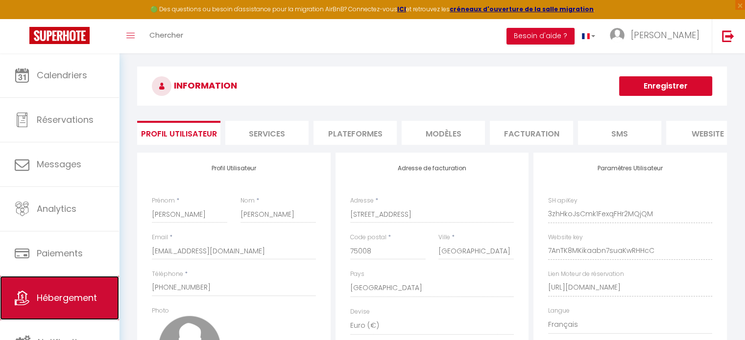
click at [79, 303] on span "Hébergement" at bounding box center [67, 298] width 60 height 12
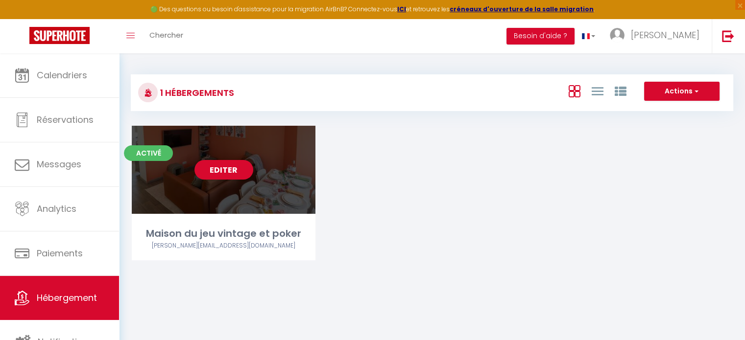
click at [262, 162] on div "Editer" at bounding box center [224, 170] width 184 height 88
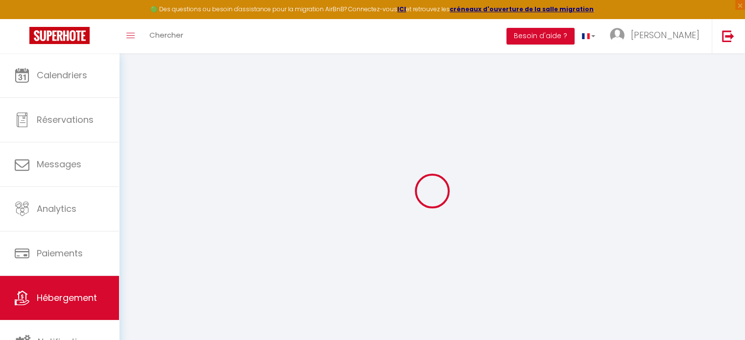
type input "Maison du jeu vintage et poker"
type input "[PERSON_NAME]"
type input "75020"
type input "[GEOGRAPHIC_DATA]"
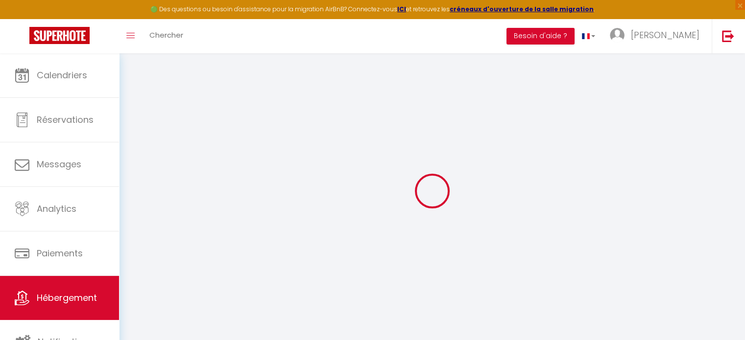
select select "houses"
select select "8"
select select "3"
type input "80"
type input "65"
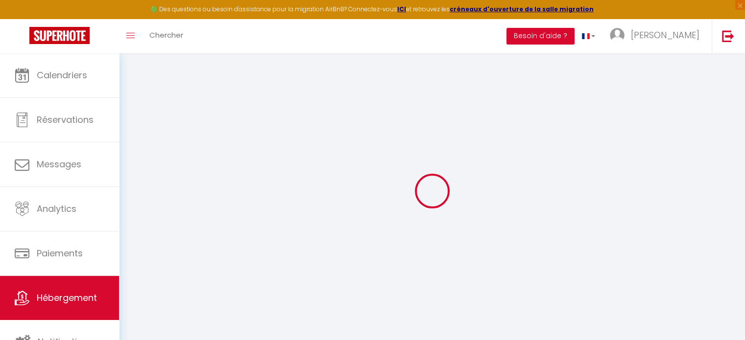
type input "300"
select select
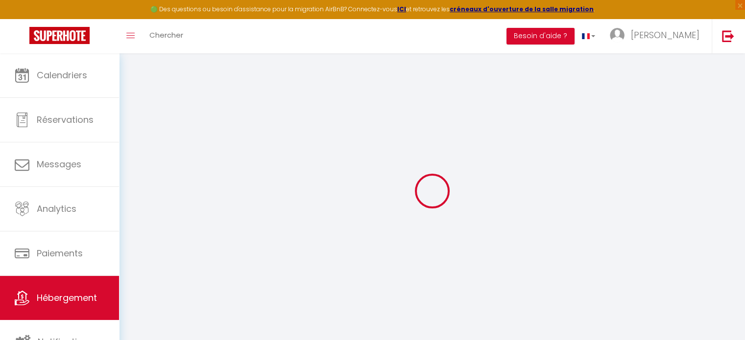
select select
type input "[STREET_ADDRESS]"
type input "59820"
type input "Gravelines"
type input "[EMAIL_ADDRESS][DOMAIN_NAME]"
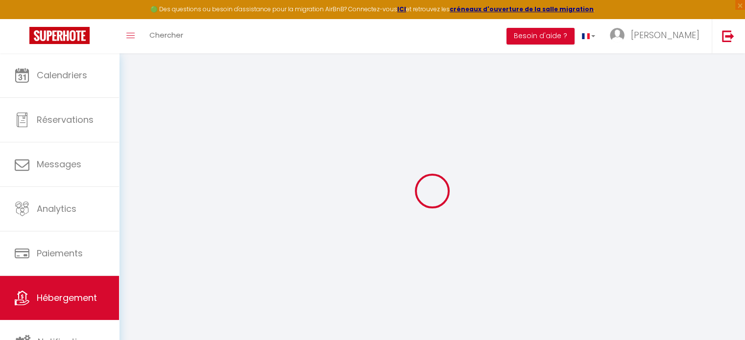
select select
checkbox input "false"
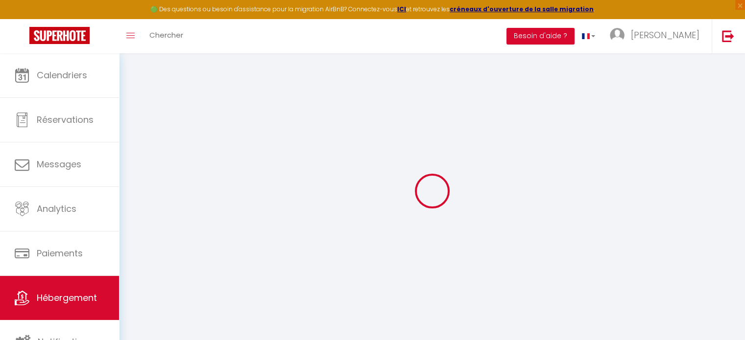
select select
type input "0"
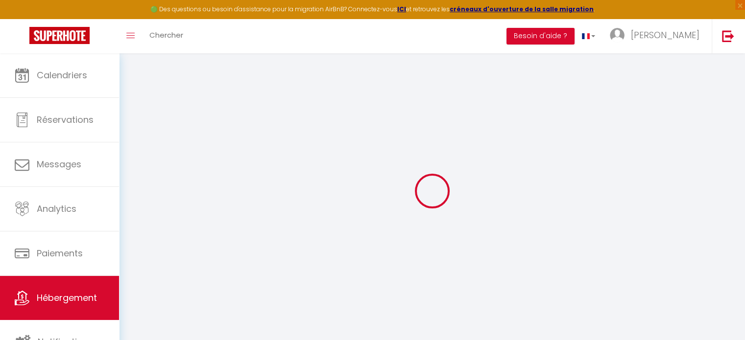
type input "0"
select select
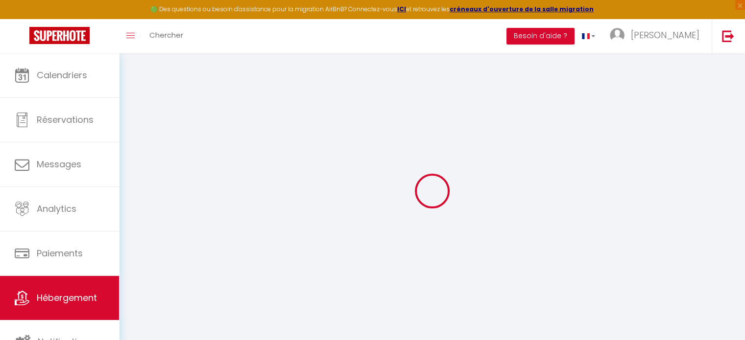
select select
checkbox input "false"
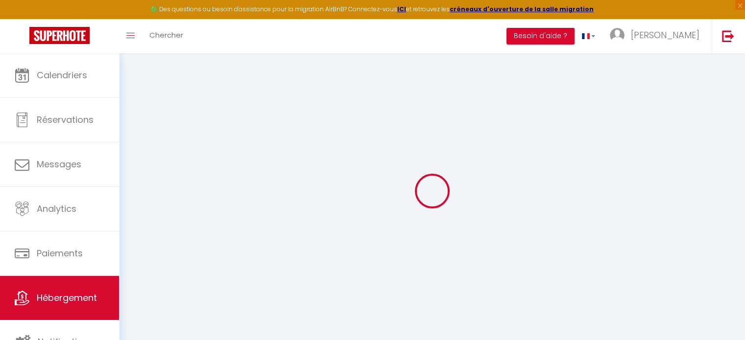
checkbox input "false"
select select "townhouse"
select select
checkbox input "false"
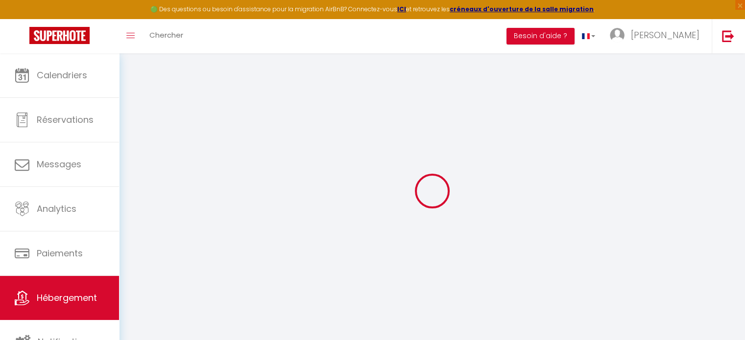
checkbox input "false"
select select
checkbox input "false"
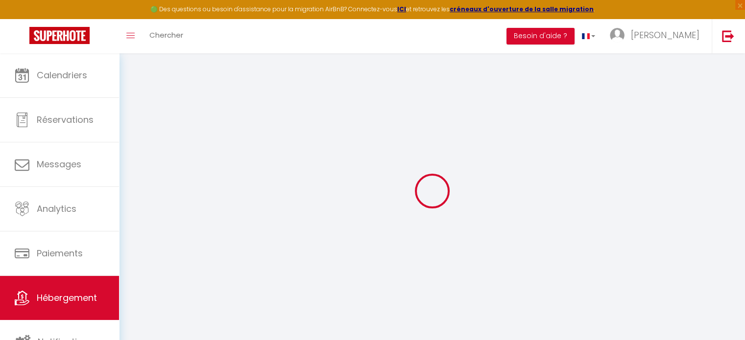
checkbox input "false"
select select "17:00"
select select "23:45"
select select "12:00"
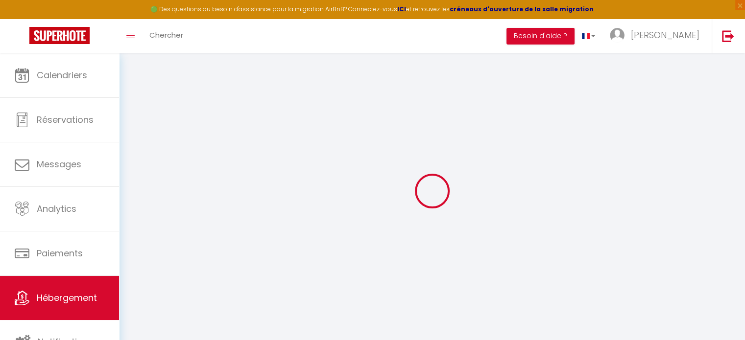
select select "15"
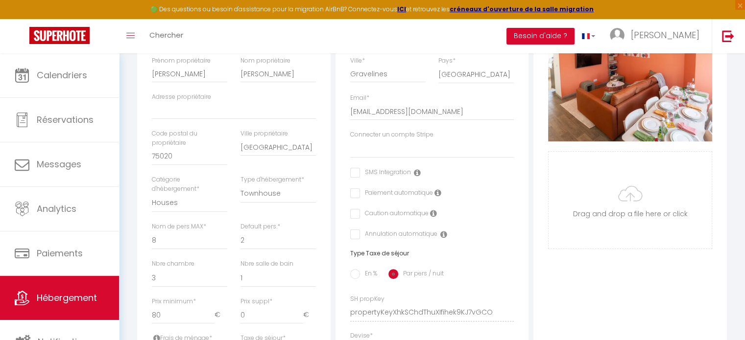
scroll to position [183, 0]
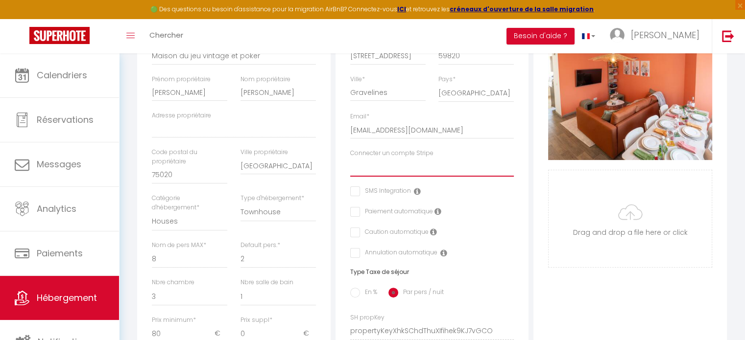
click at [392, 174] on select "[PERSON_NAME]" at bounding box center [432, 167] width 164 height 19
select select "15967"
click at [350, 165] on select "[PERSON_NAME]" at bounding box center [432, 167] width 164 height 19
checkbox input "false"
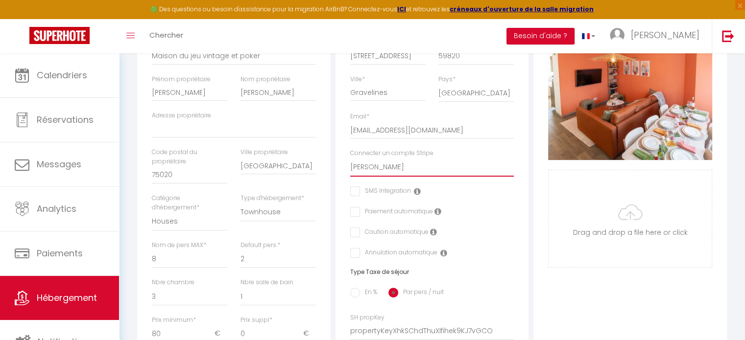
checkbox input "false"
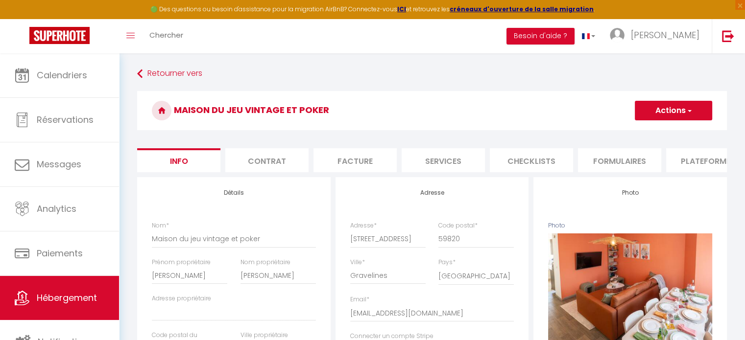
scroll to position [0, 0]
click at [680, 113] on button "Actions" at bounding box center [673, 111] width 77 height 20
click at [636, 131] on input "Enregistrer" at bounding box center [635, 132] width 36 height 10
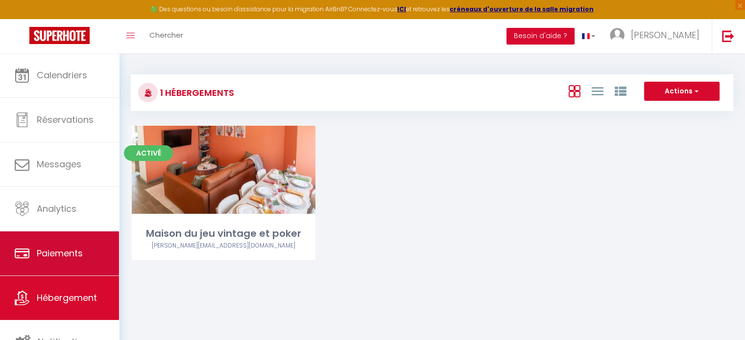
scroll to position [2, 0]
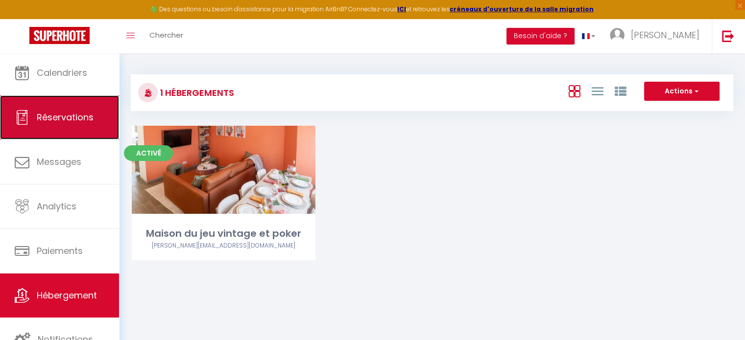
click at [71, 114] on span "Réservations" at bounding box center [65, 117] width 57 height 12
select select "not_cancelled"
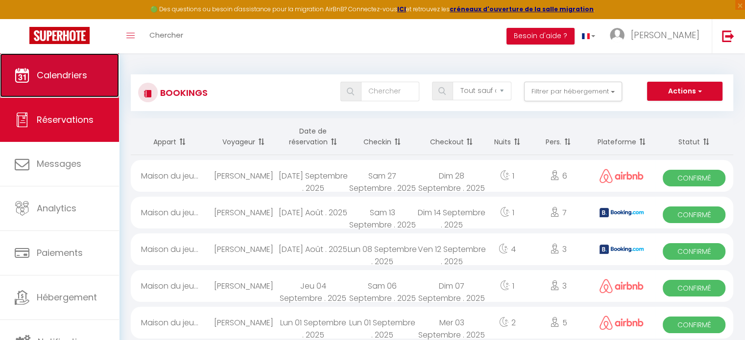
click at [65, 81] on span "Calendriers" at bounding box center [62, 75] width 50 height 12
